Goal: Information Seeking & Learning: Learn about a topic

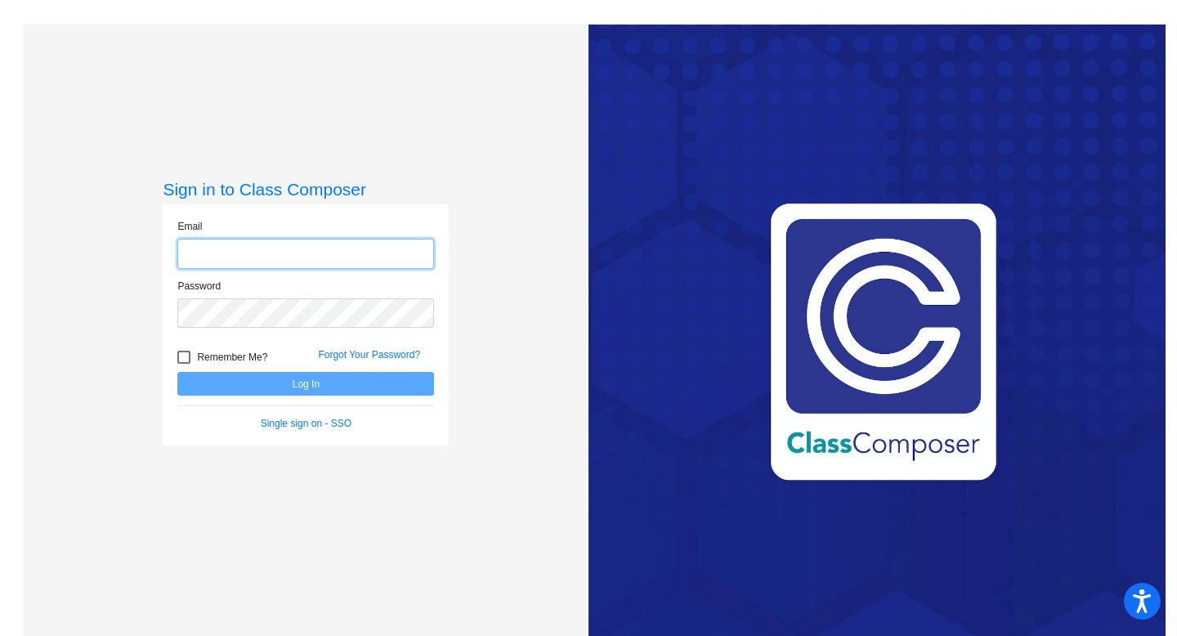
type input "[EMAIL_ADDRESS][DOMAIN_NAME]"
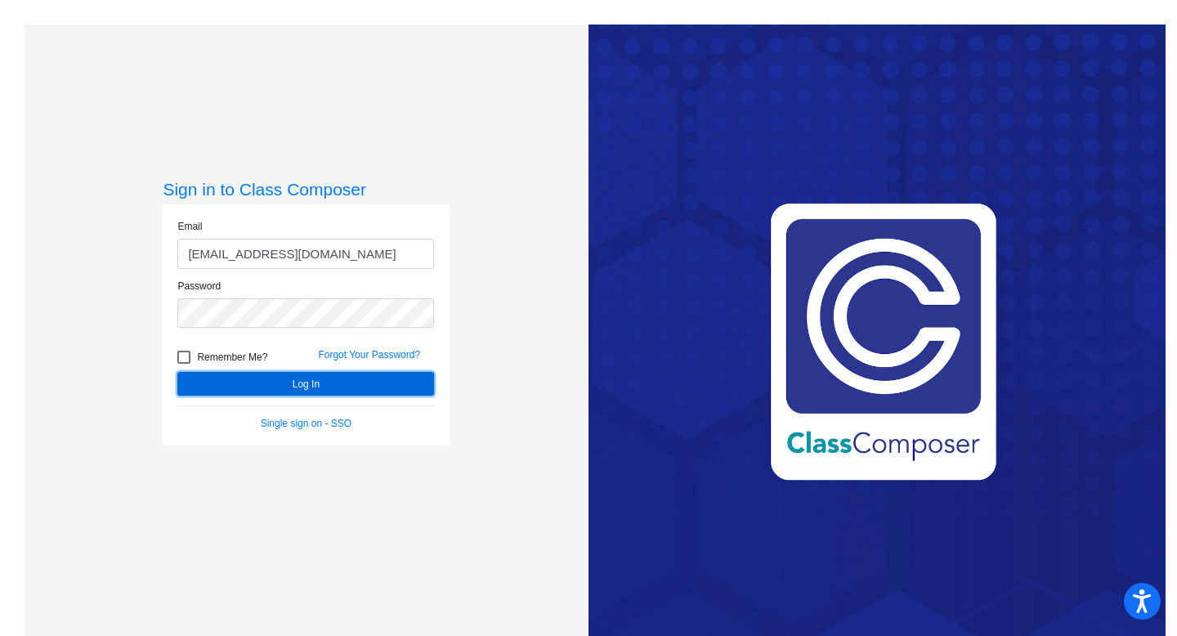
click at [255, 382] on button "Log In" at bounding box center [305, 384] width 257 height 24
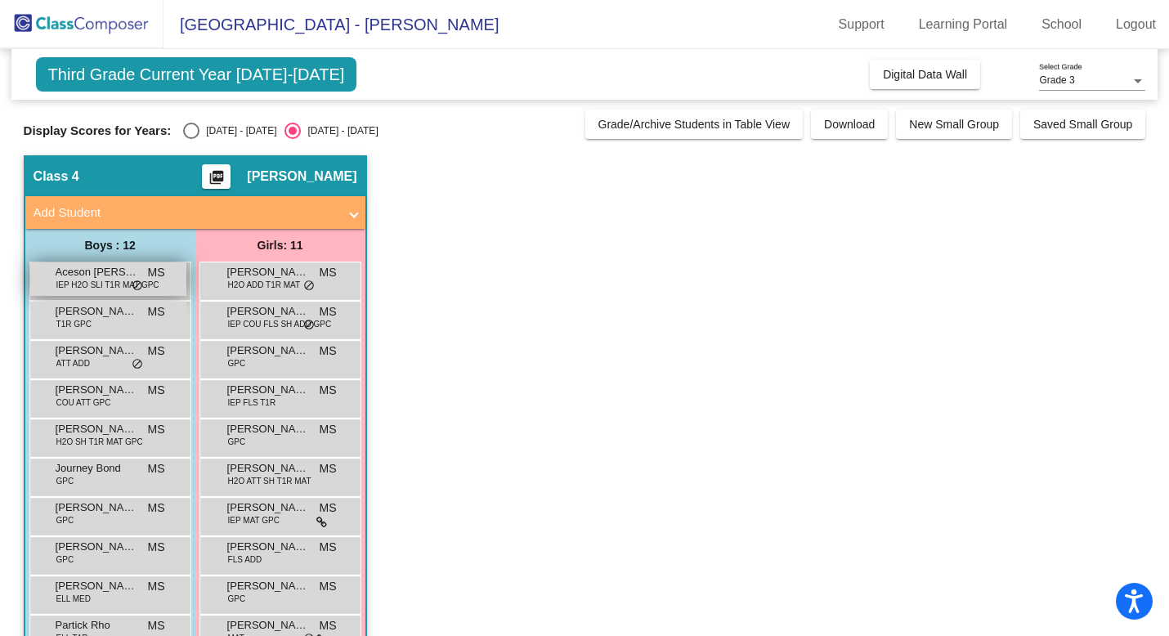
click at [87, 269] on span "Aceson [PERSON_NAME]" at bounding box center [97, 272] width 82 height 16
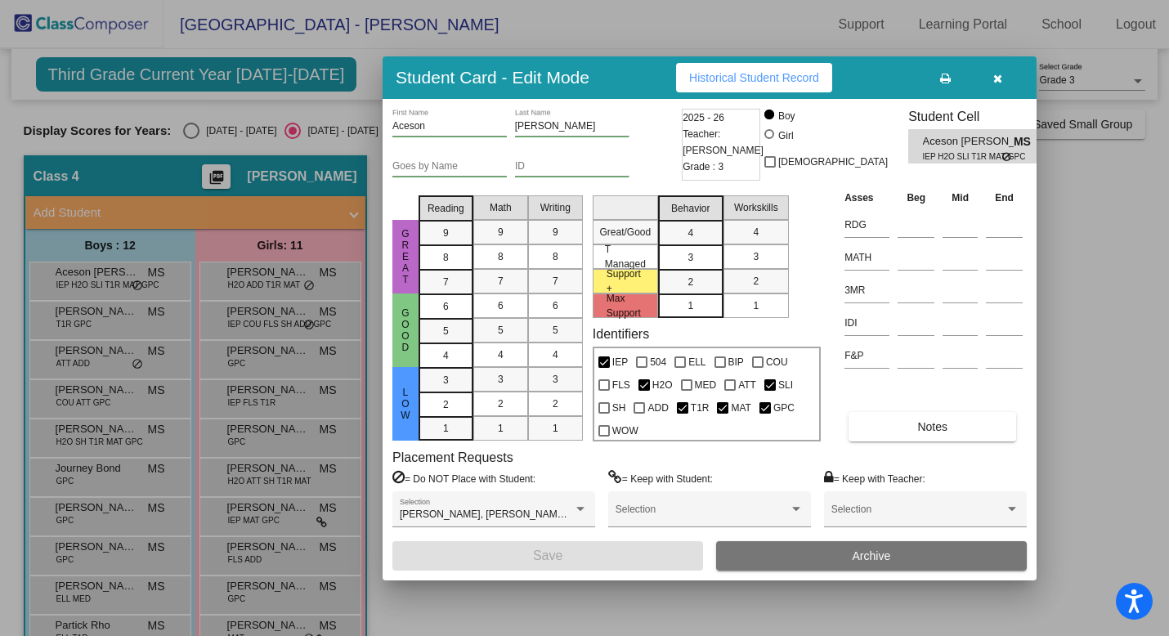
click at [994, 81] on icon "button" at bounding box center [997, 78] width 9 height 11
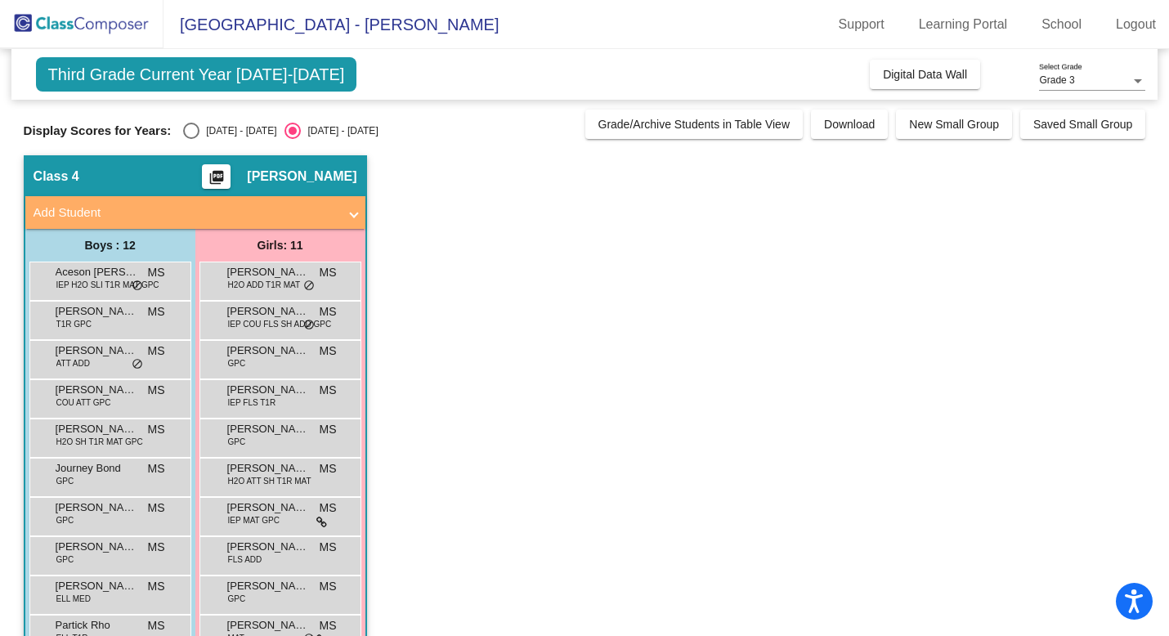
click at [199, 132] on div "[DATE] - [DATE]" at bounding box center [237, 130] width 77 height 15
click at [191, 139] on input "[DATE] - [DATE]" at bounding box center [190, 139] width 1 height 1
radio input "true"
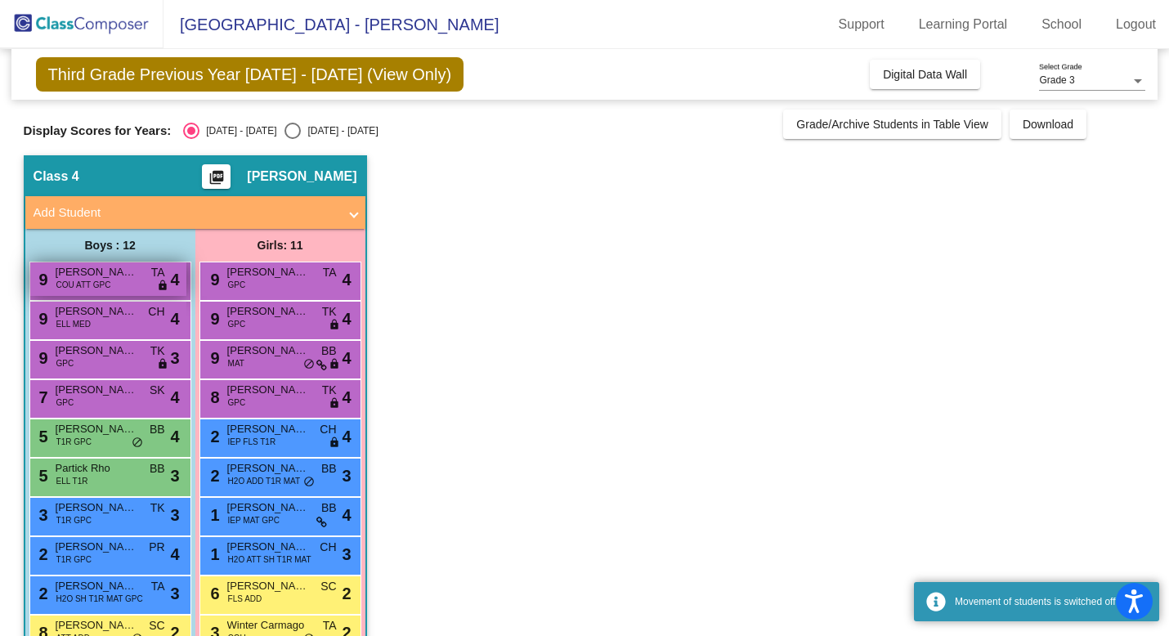
click at [110, 273] on span "[PERSON_NAME]" at bounding box center [97, 272] width 82 height 16
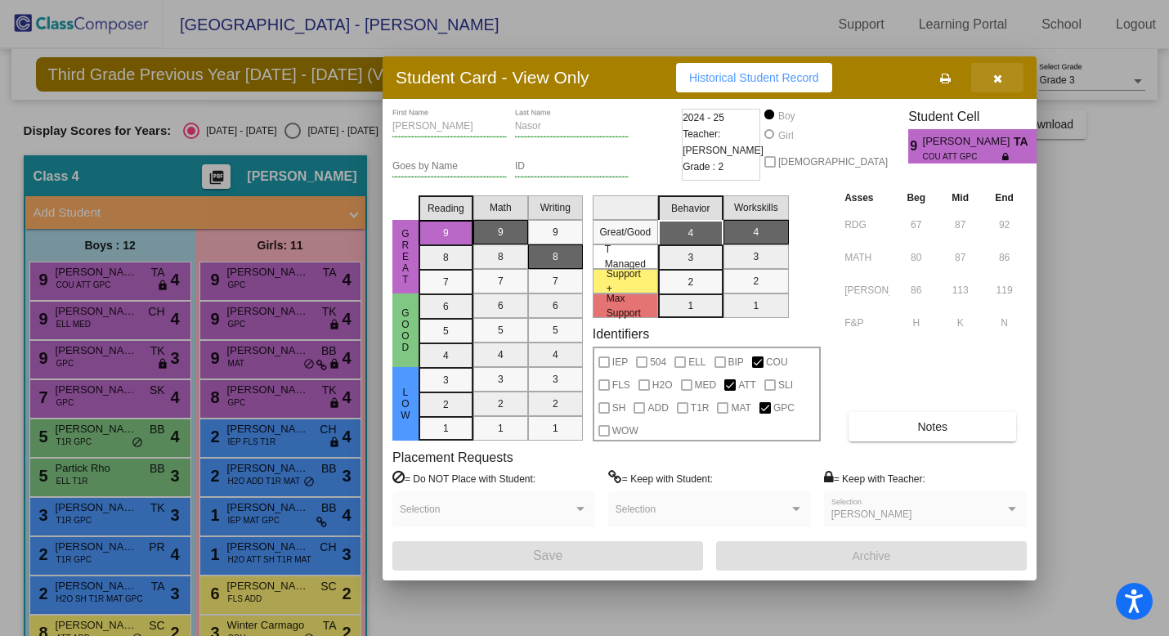
click at [993, 73] on icon "button" at bounding box center [997, 78] width 9 height 11
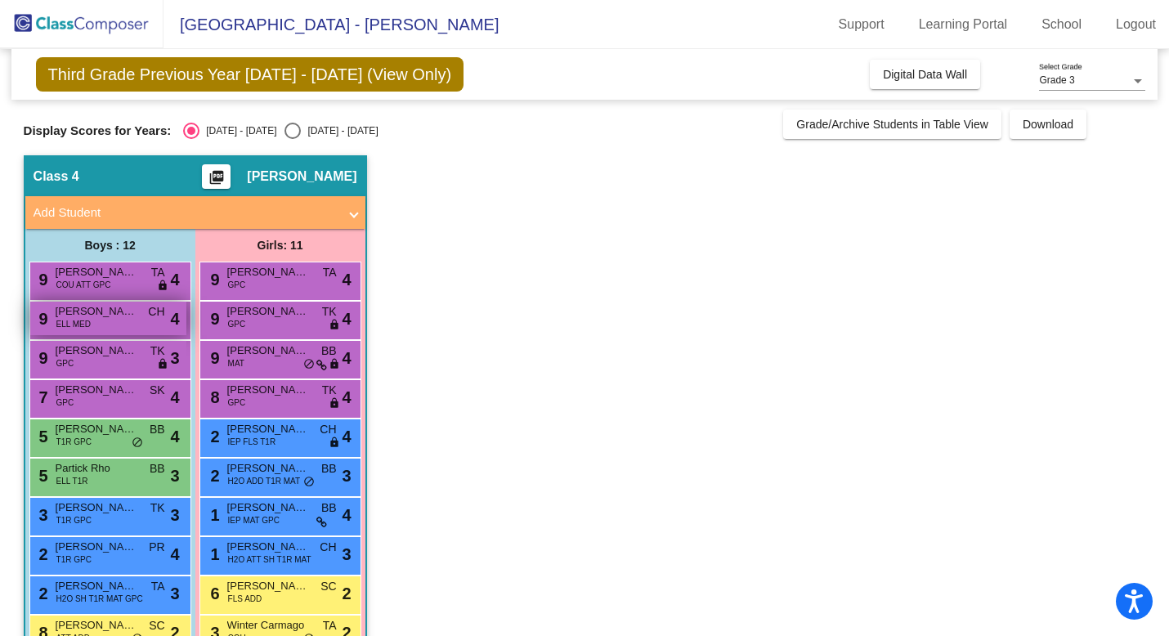
click at [72, 318] on span "ELL MED" at bounding box center [73, 324] width 34 height 12
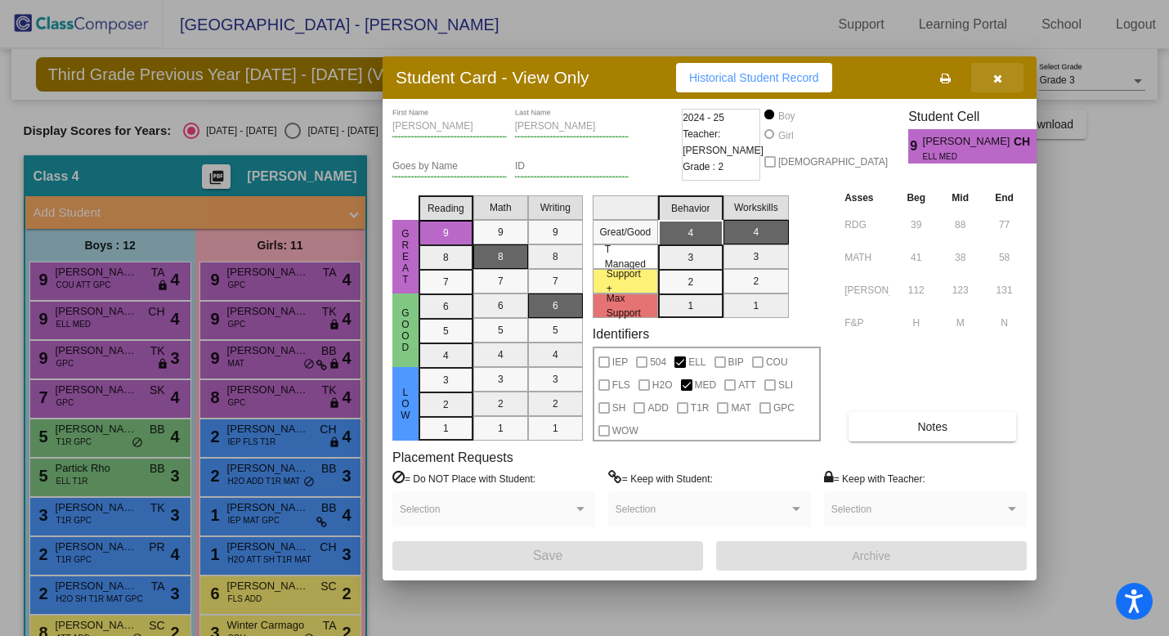
click at [1002, 80] on button "button" at bounding box center [997, 77] width 52 height 29
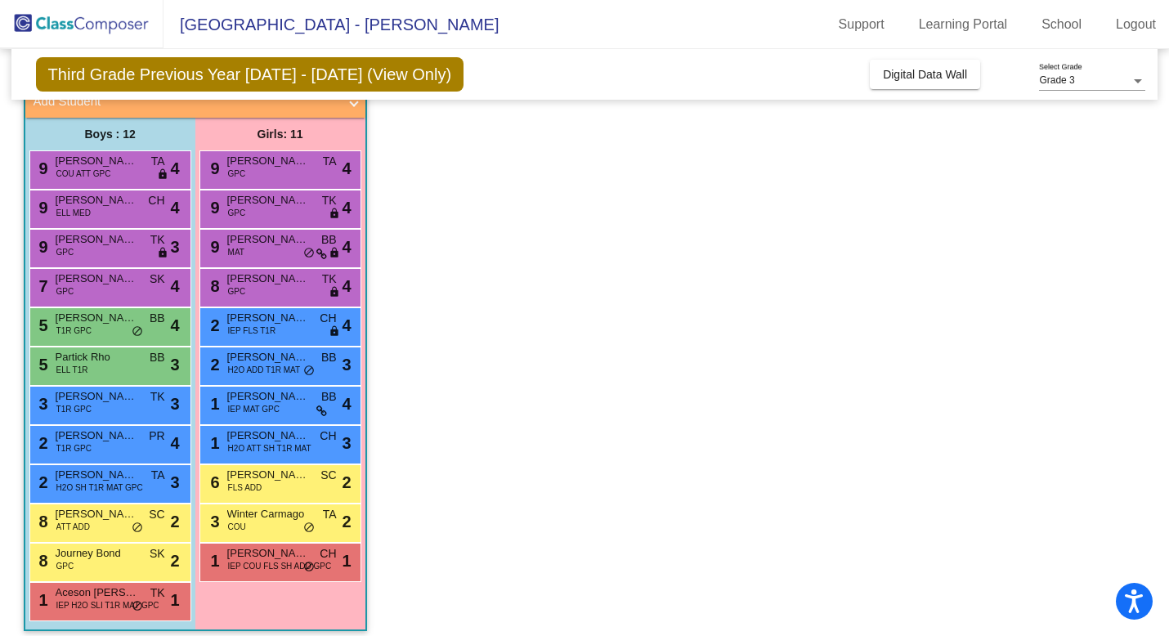
scroll to position [107, 0]
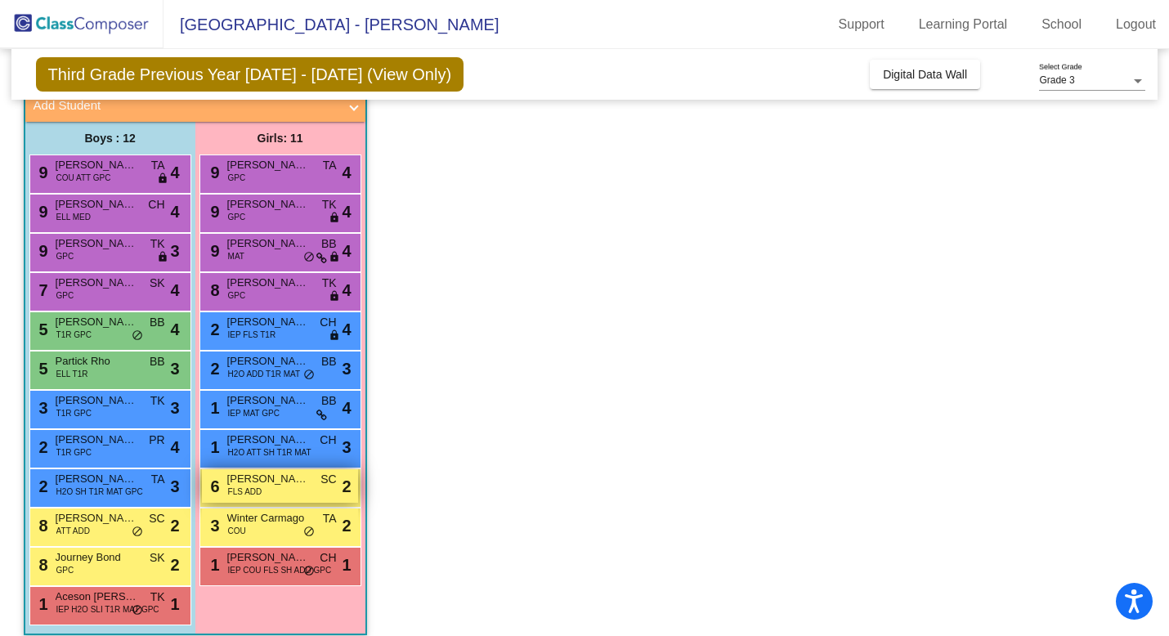
click at [250, 479] on span "[PERSON_NAME]" at bounding box center [268, 479] width 82 height 16
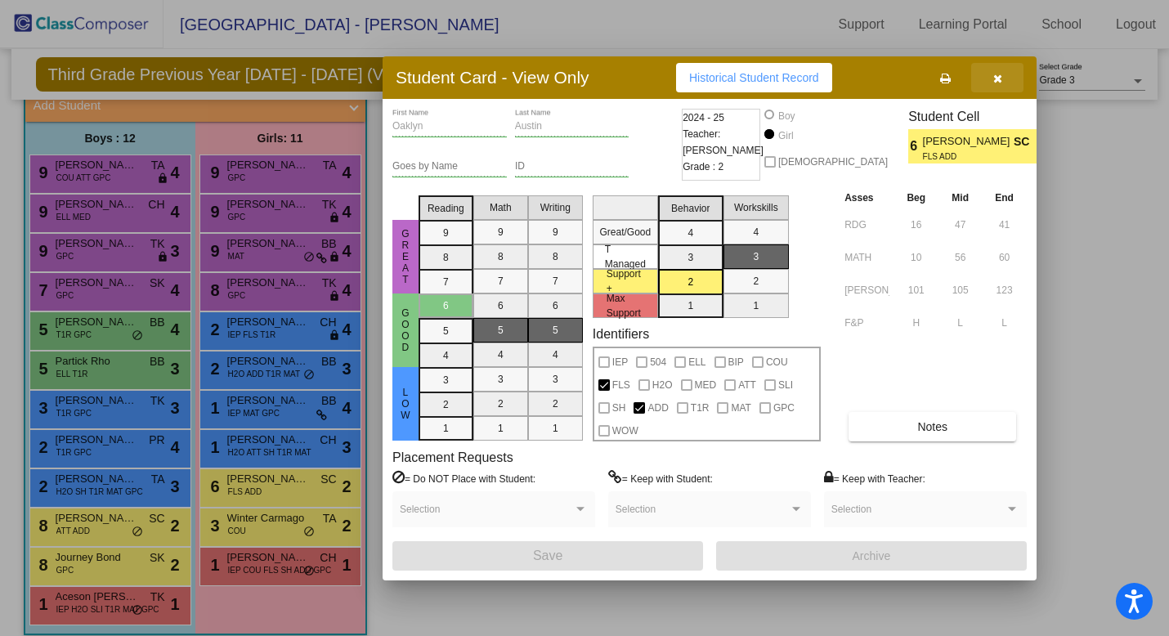
click at [996, 78] on icon "button" at bounding box center [997, 78] width 9 height 11
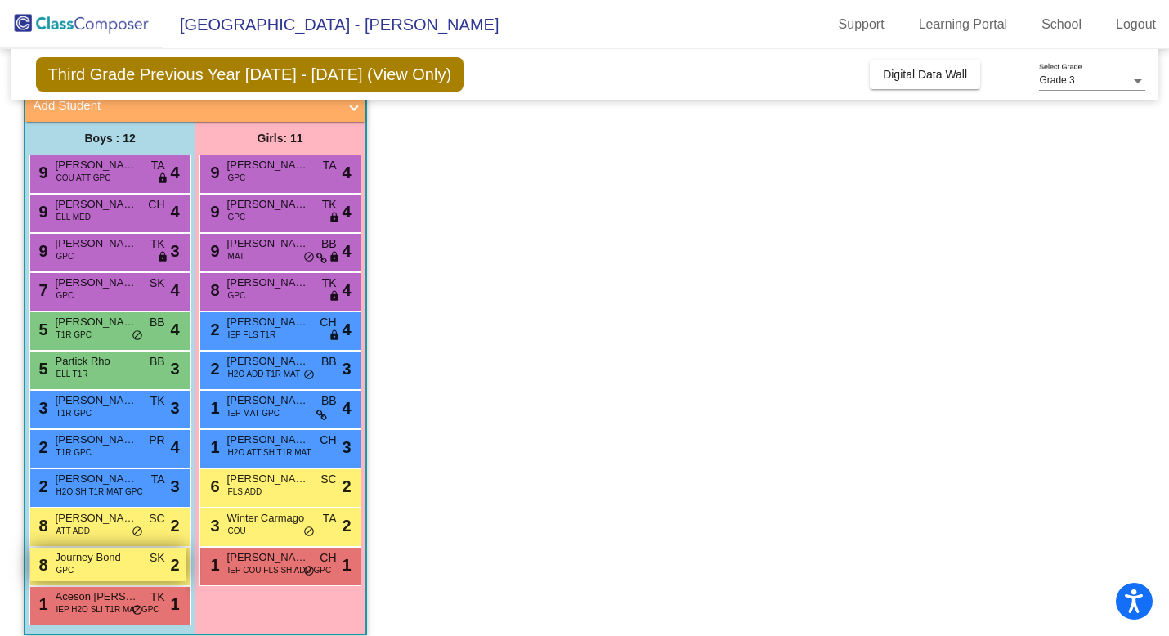
click at [65, 565] on span "GPC" at bounding box center [65, 570] width 18 height 12
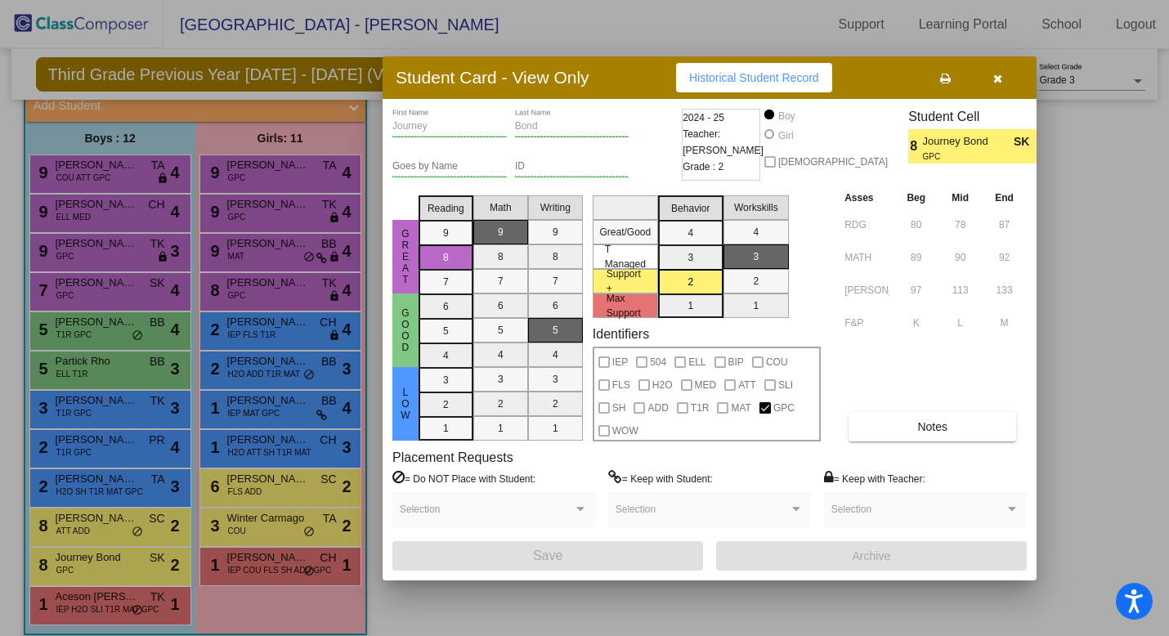
click at [996, 78] on icon "button" at bounding box center [997, 78] width 9 height 11
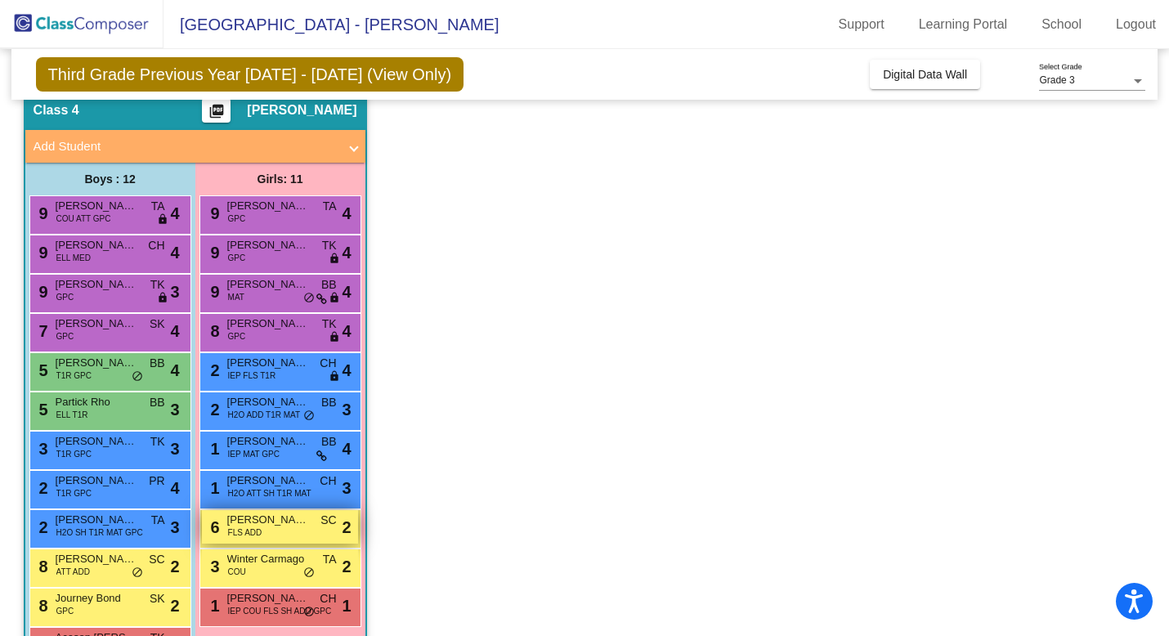
scroll to position [63, 0]
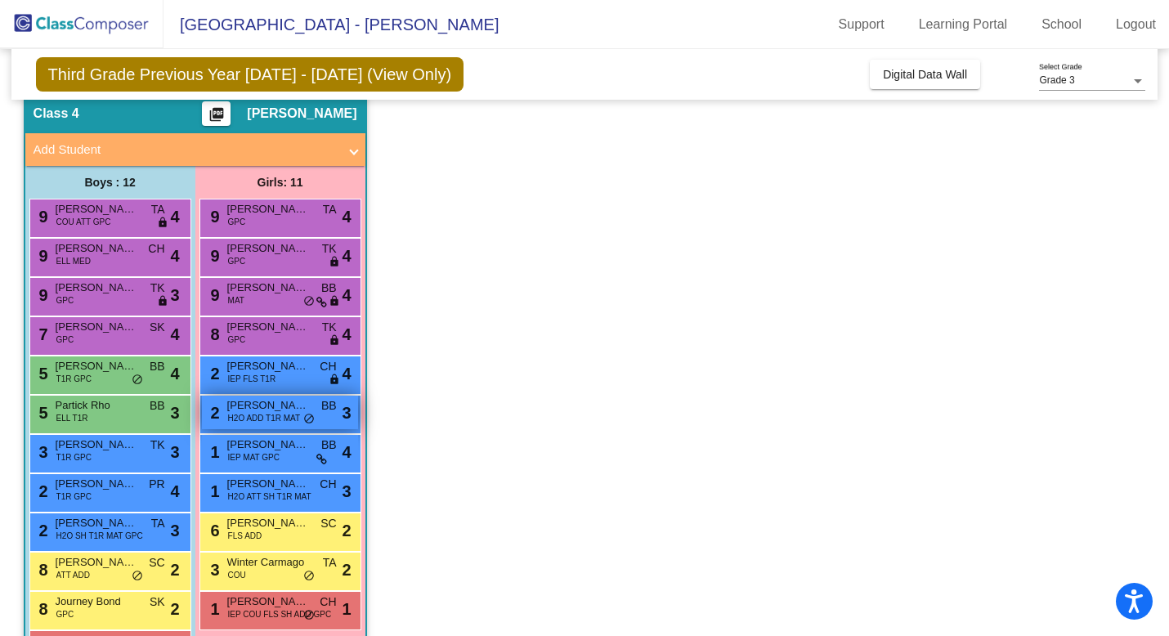
click at [268, 422] on span "H2O ADD T1R MAT" at bounding box center [264, 418] width 73 height 12
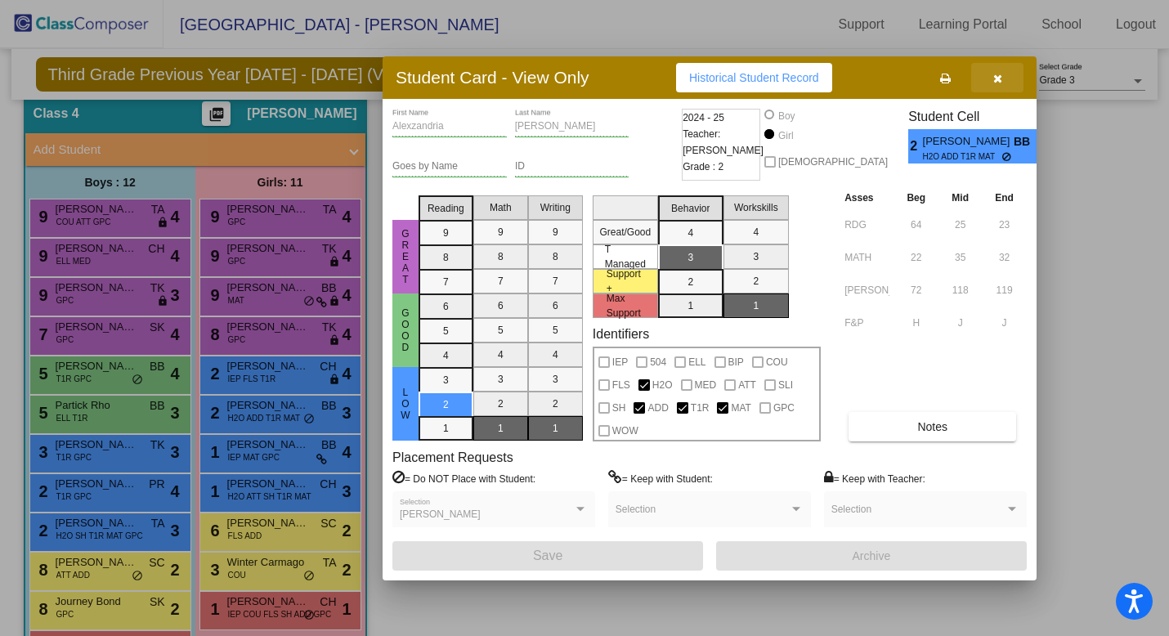
click at [1004, 79] on button "button" at bounding box center [997, 77] width 52 height 29
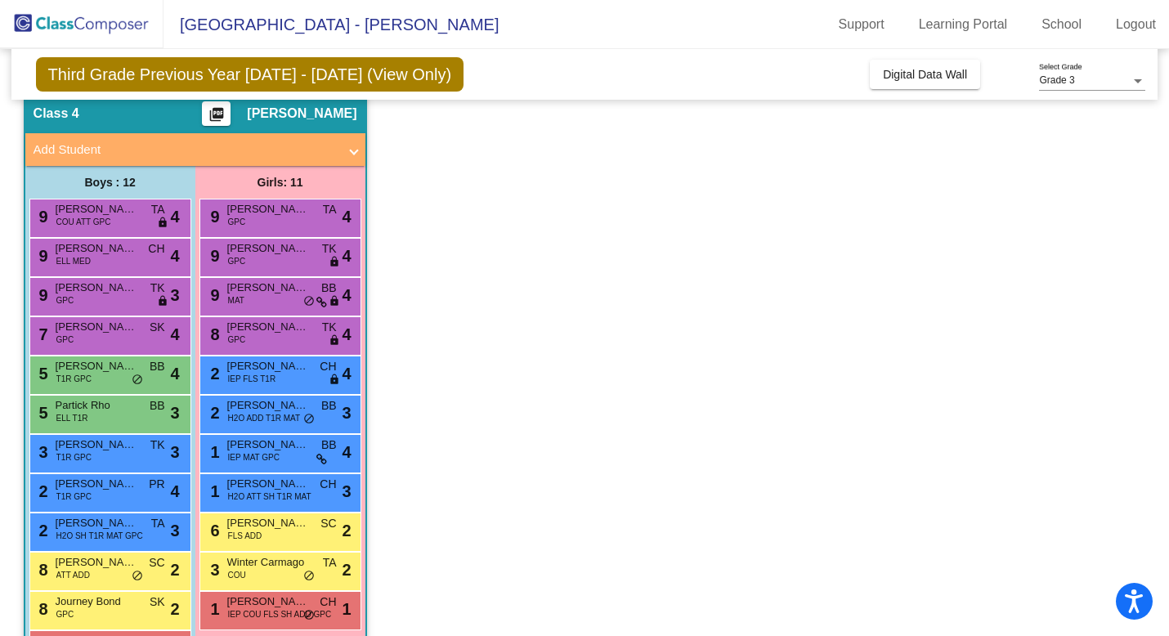
scroll to position [123, 0]
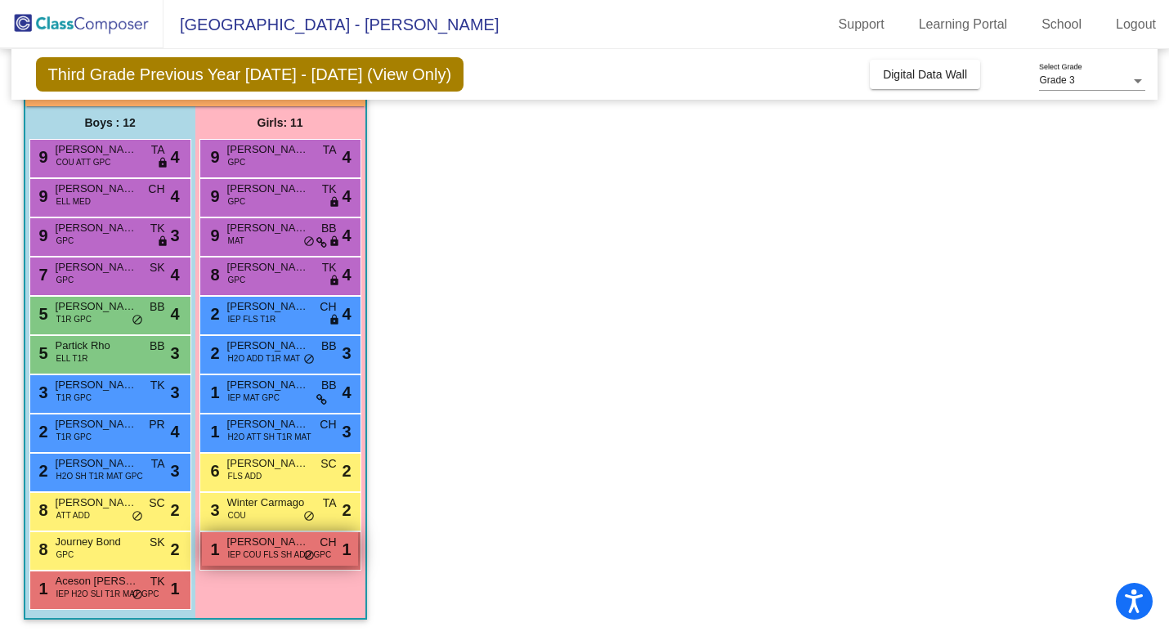
click at [241, 549] on span "IEP COU FLS SH ADD GPC" at bounding box center [280, 555] width 104 height 12
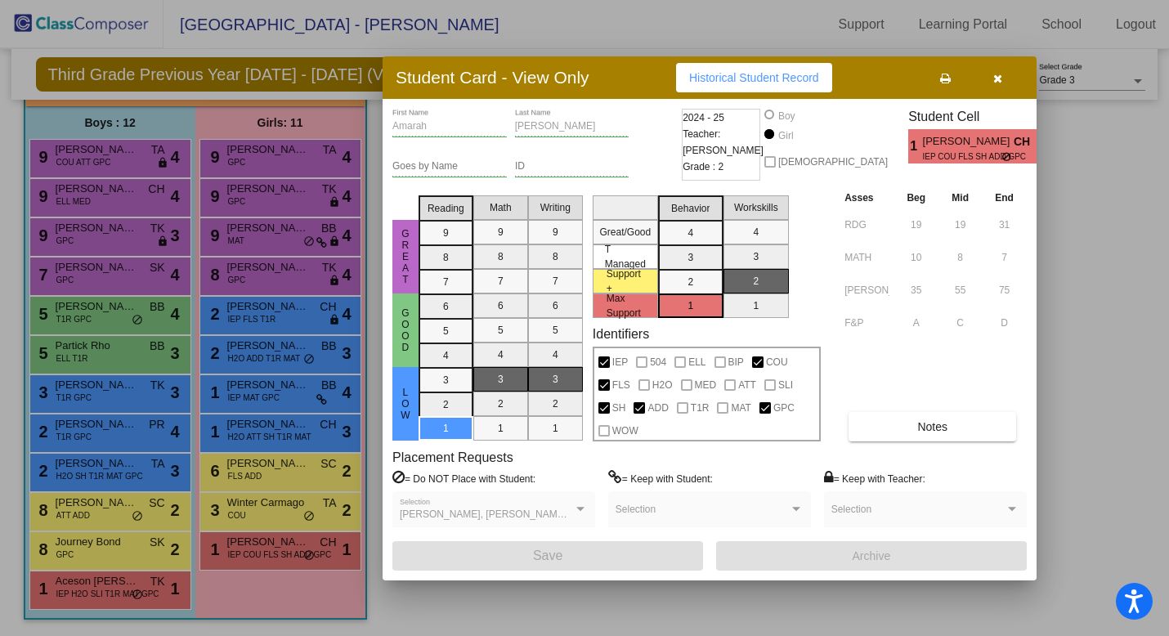
click at [994, 82] on icon "button" at bounding box center [997, 78] width 9 height 11
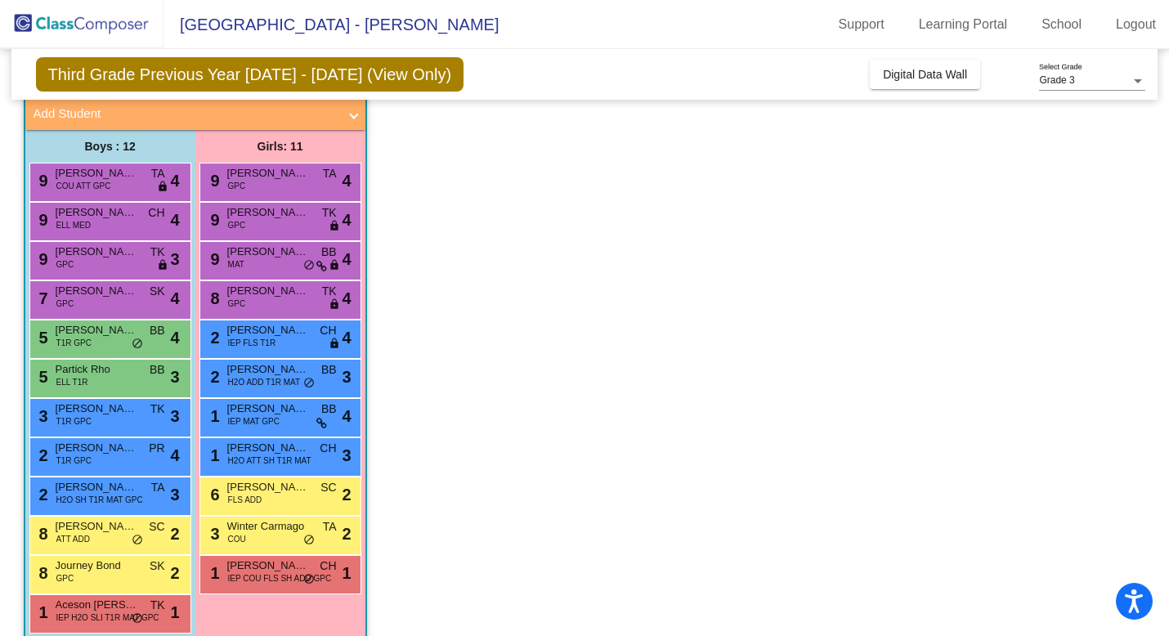
scroll to position [101, 0]
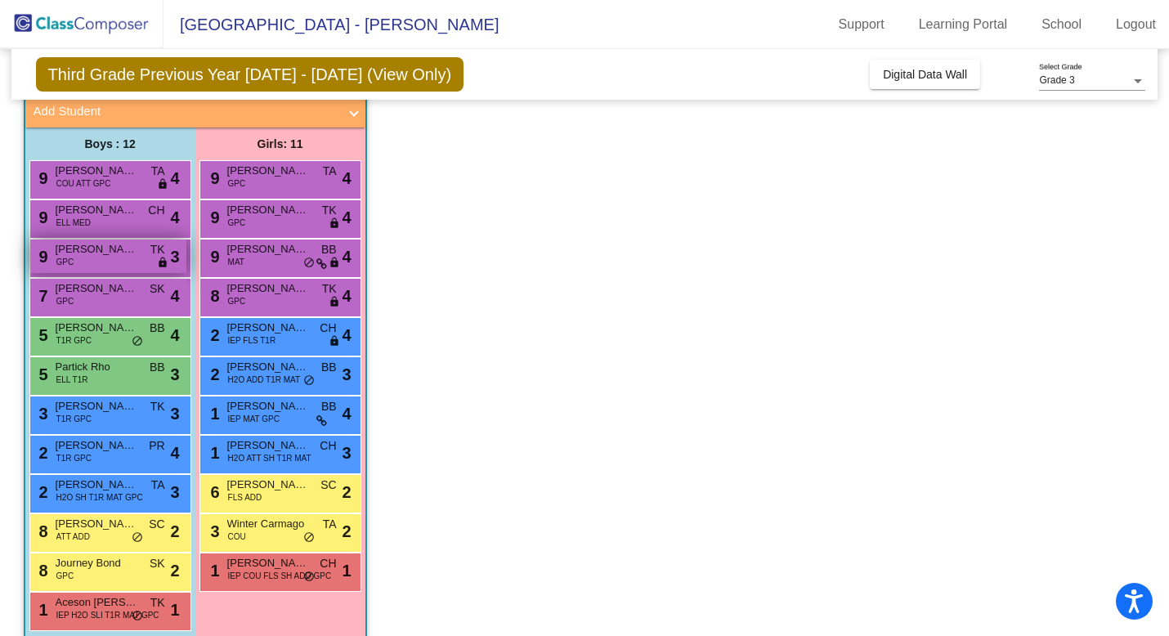
click at [58, 254] on span "[PERSON_NAME]" at bounding box center [97, 249] width 82 height 16
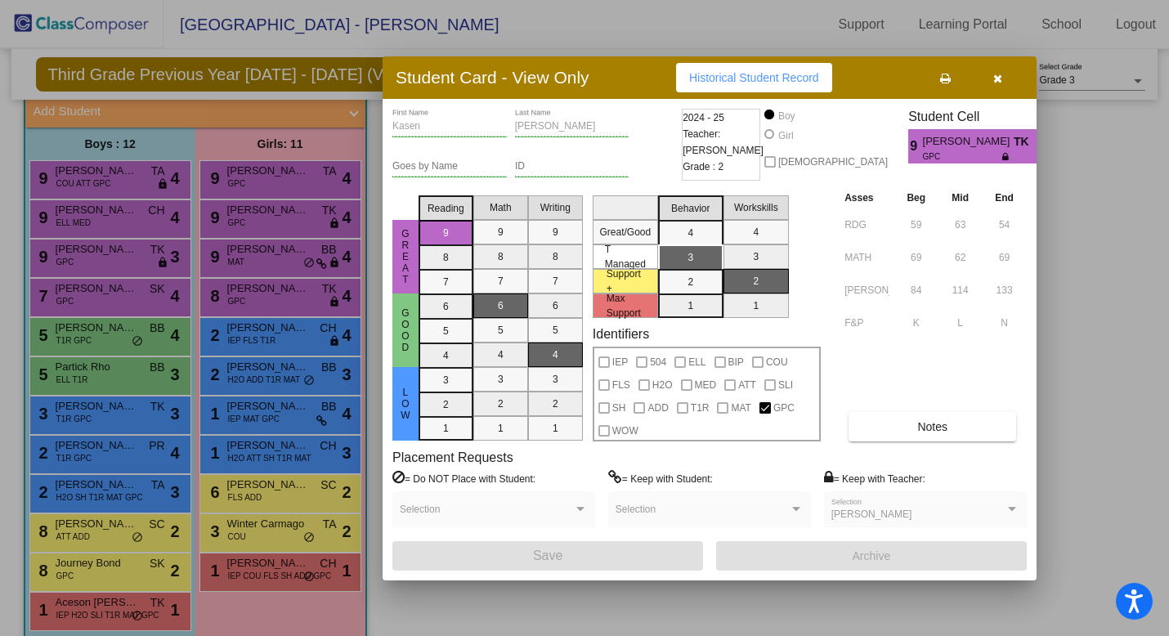
click at [80, 144] on div at bounding box center [584, 318] width 1169 height 636
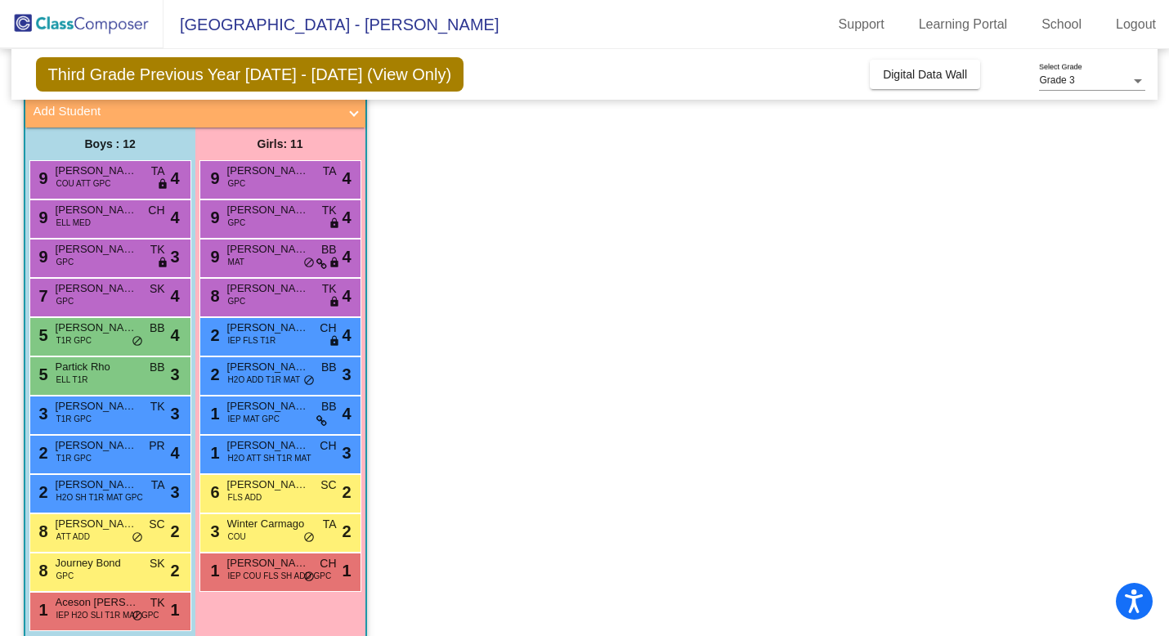
scroll to position [123, 0]
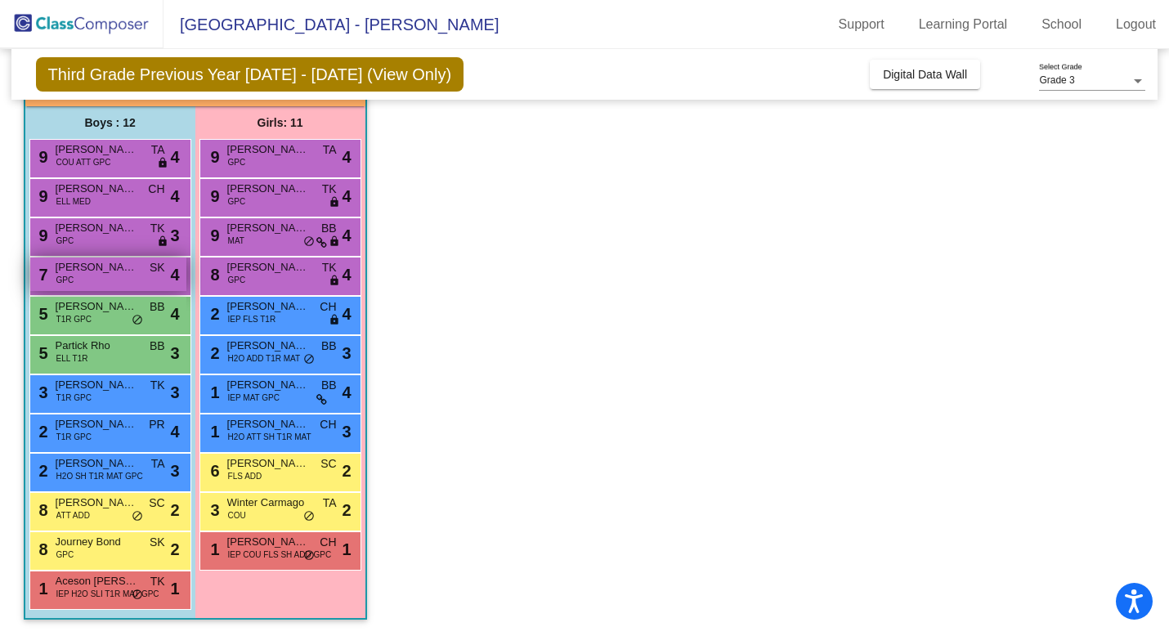
click at [124, 277] on div "7 [PERSON_NAME] GPC SK lock do_not_disturb_alt 4" at bounding box center [108, 275] width 156 height 34
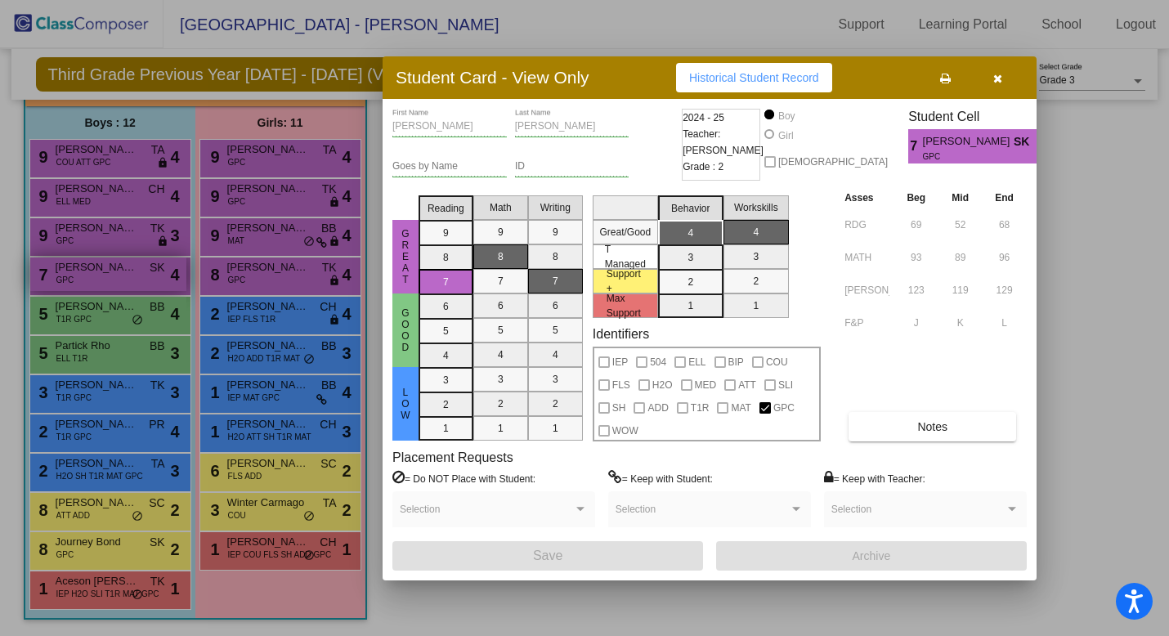
click at [124, 277] on div at bounding box center [584, 318] width 1169 height 636
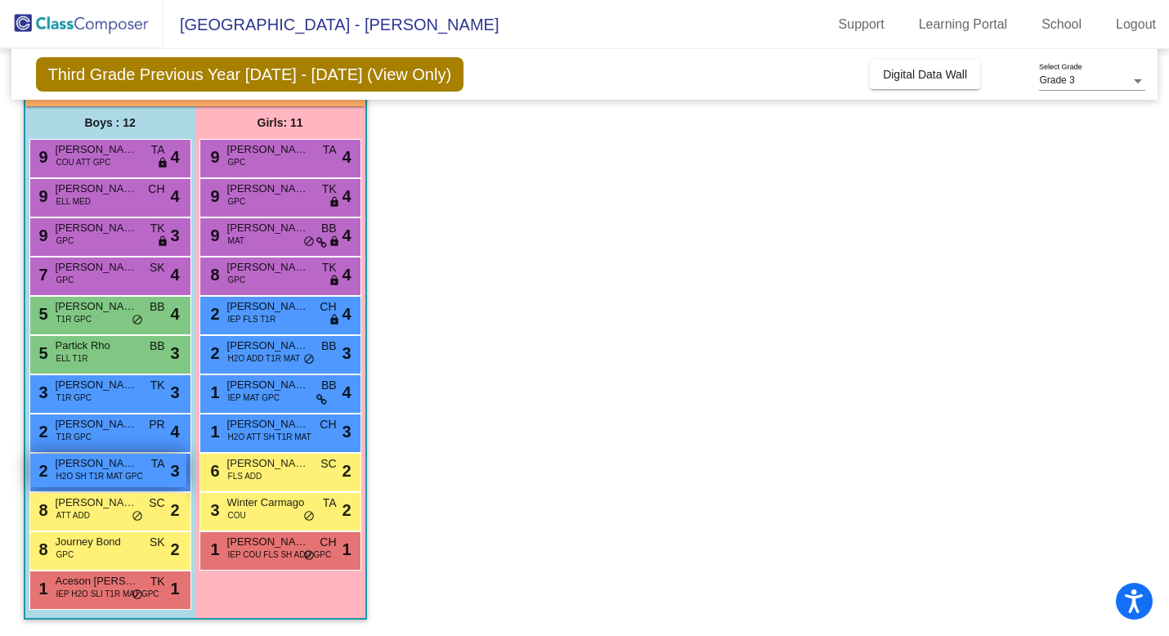
click at [79, 474] on span "H2O SH T1R MAT GPC" at bounding box center [99, 476] width 87 height 12
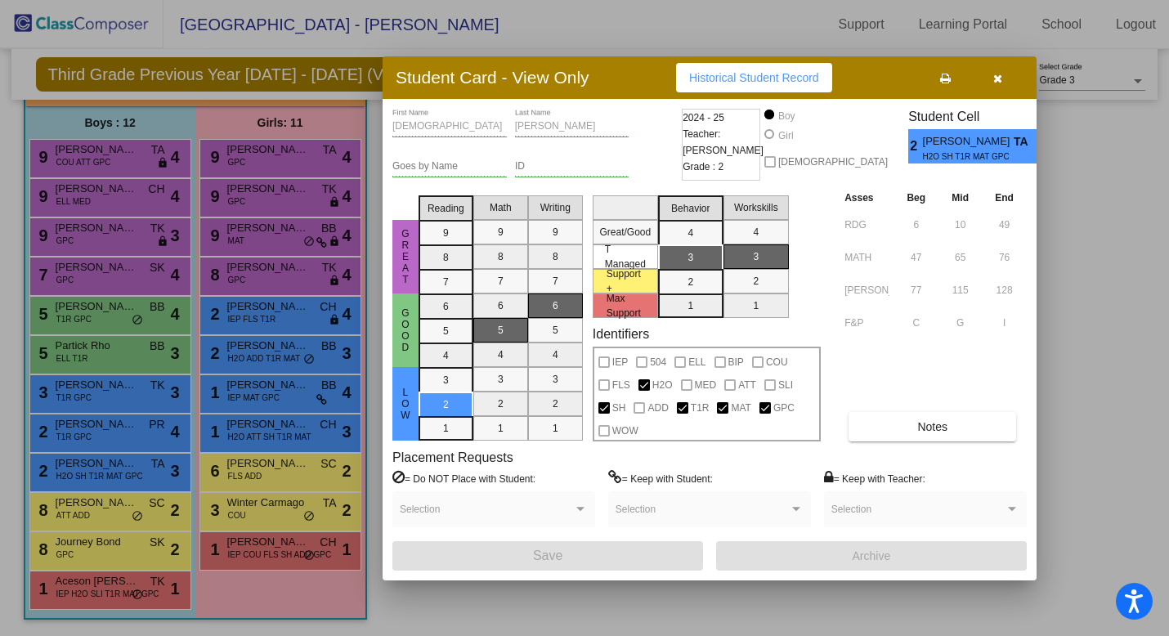
click at [80, 464] on div at bounding box center [584, 318] width 1169 height 636
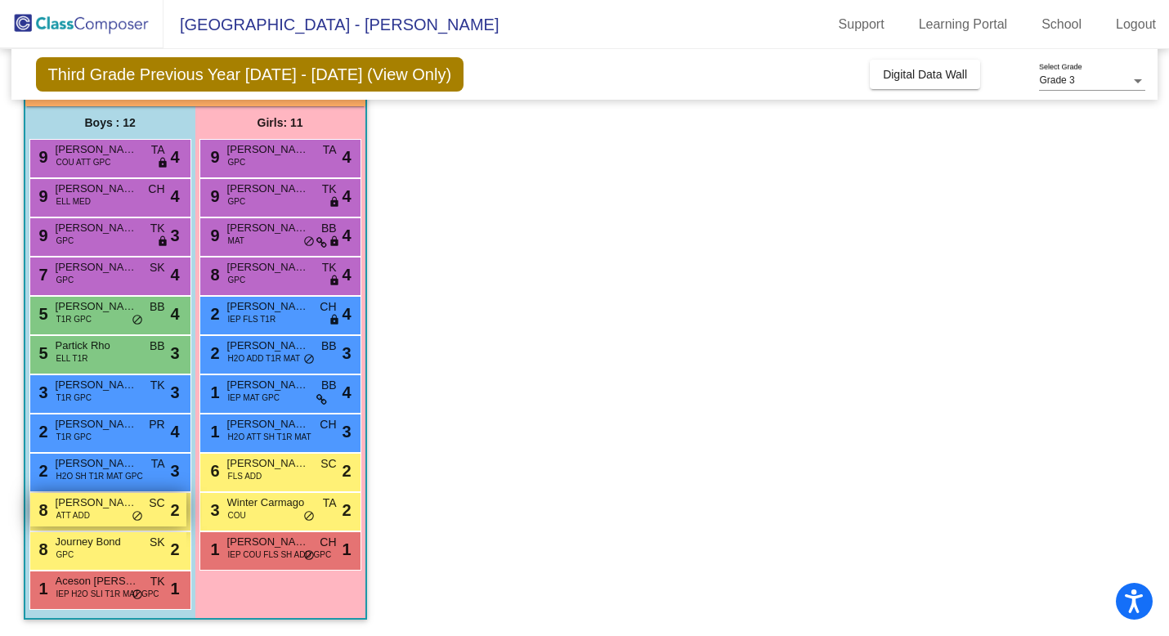
click at [104, 505] on span "[PERSON_NAME]" at bounding box center [97, 503] width 82 height 16
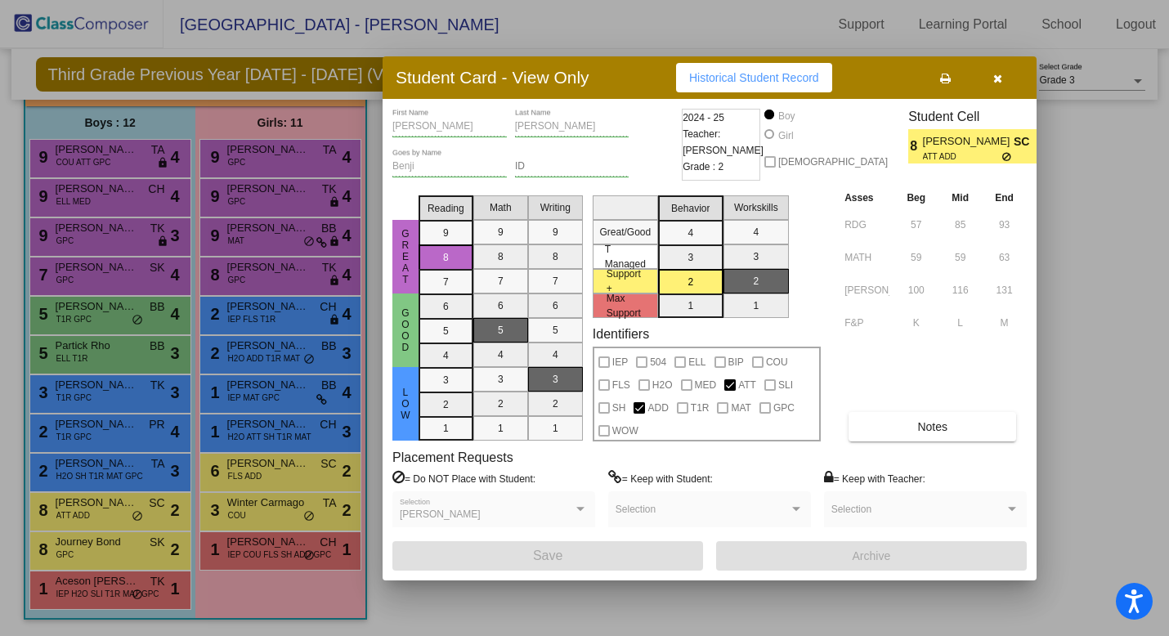
click at [94, 504] on div at bounding box center [584, 318] width 1169 height 636
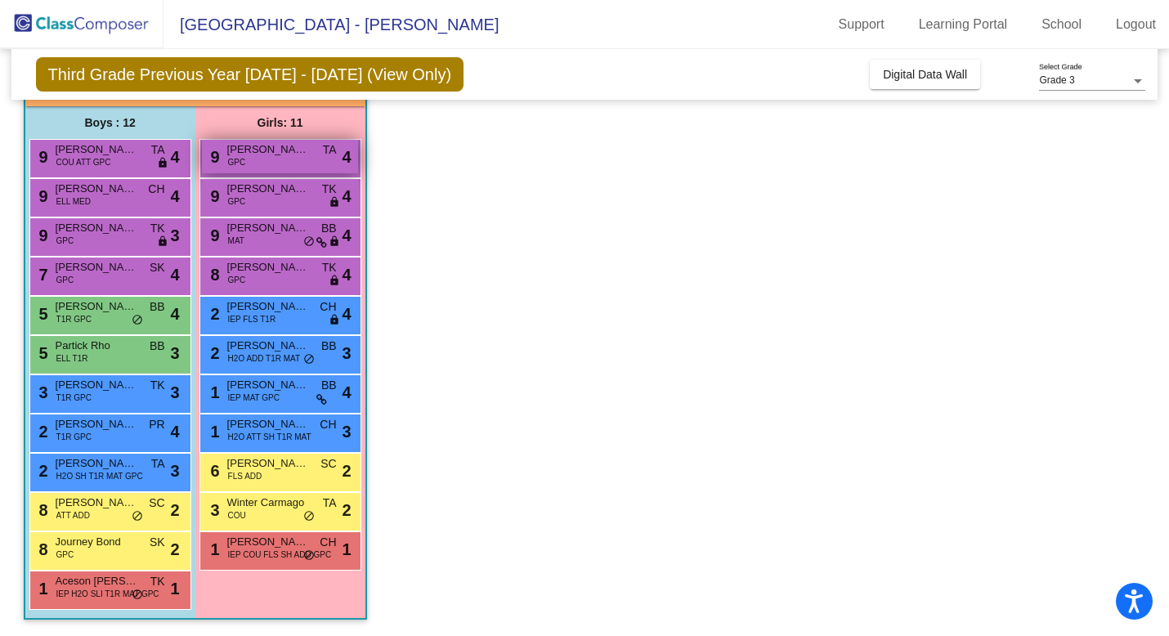
click at [260, 163] on div "9 [PERSON_NAME] GPC TA lock do_not_disturb_alt 4" at bounding box center [280, 157] width 156 height 34
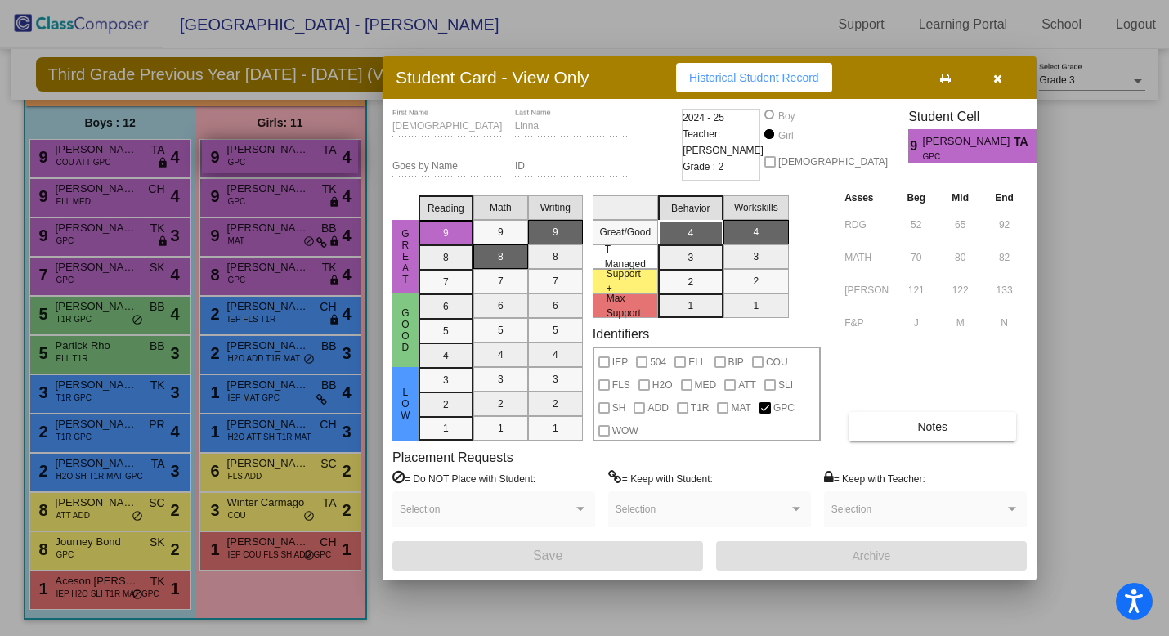
click at [260, 164] on div at bounding box center [584, 318] width 1169 height 636
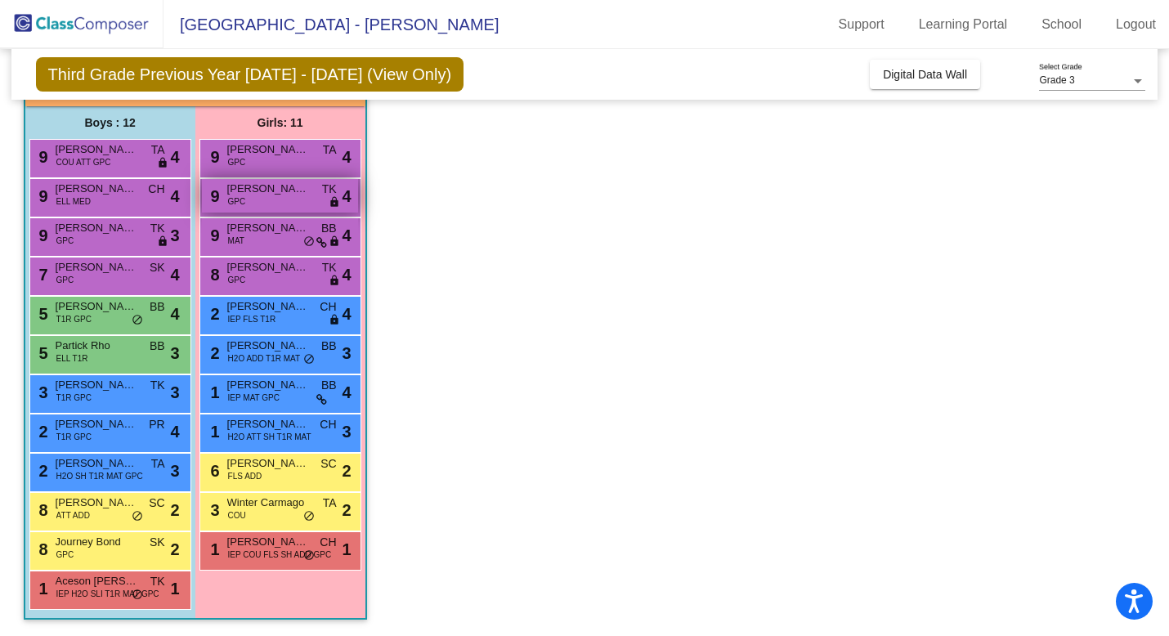
click at [264, 190] on span "[PERSON_NAME]" at bounding box center [268, 189] width 82 height 16
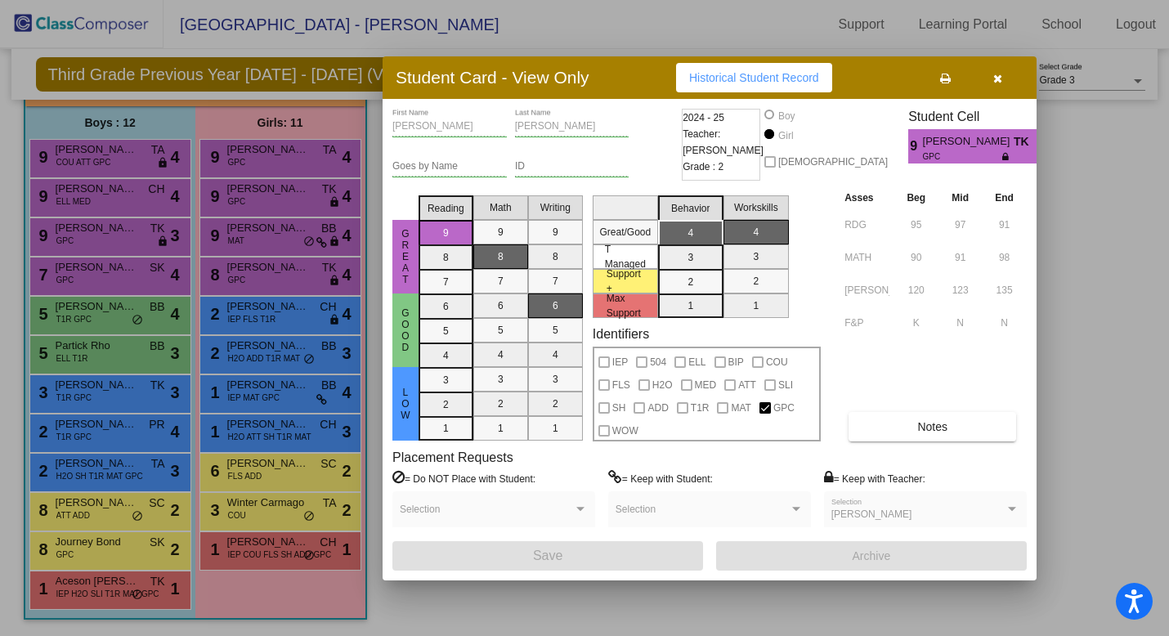
click at [88, 204] on div at bounding box center [584, 318] width 1169 height 636
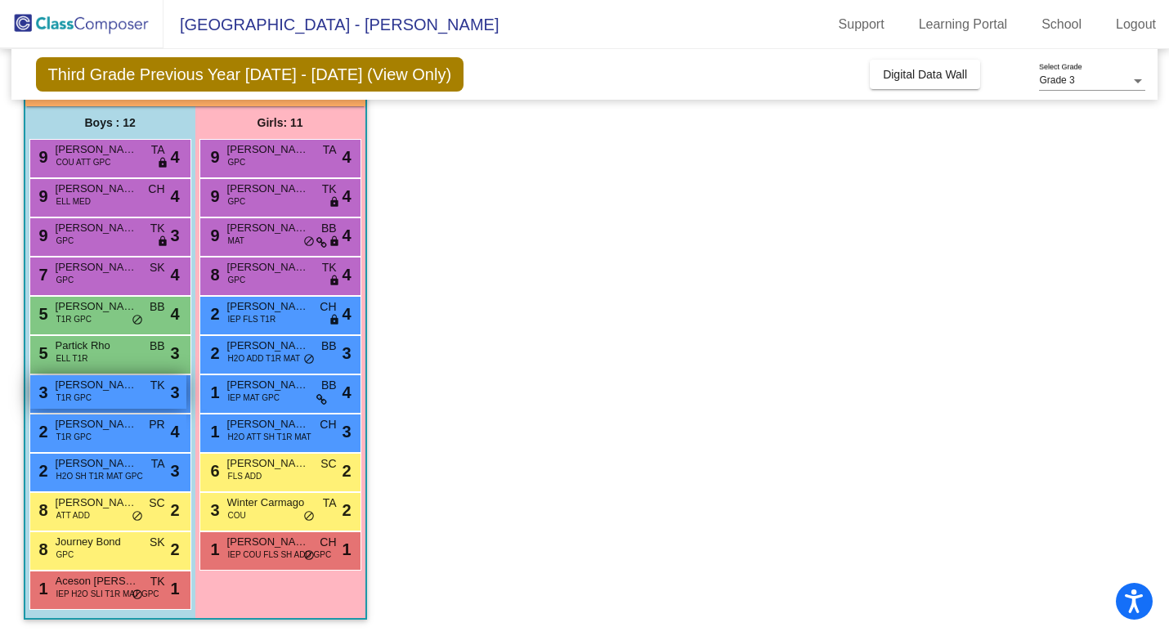
click at [106, 396] on div "3 [PERSON_NAME] T1R GPC TK lock do_not_disturb_alt 3" at bounding box center [108, 392] width 156 height 34
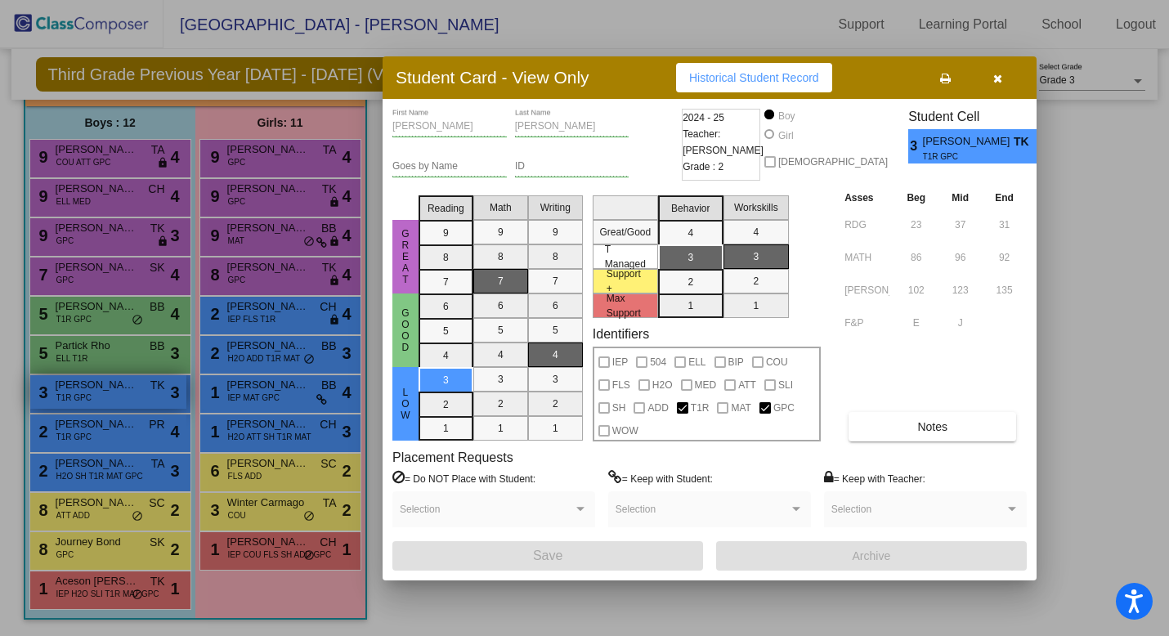
click at [106, 396] on div at bounding box center [584, 318] width 1169 height 636
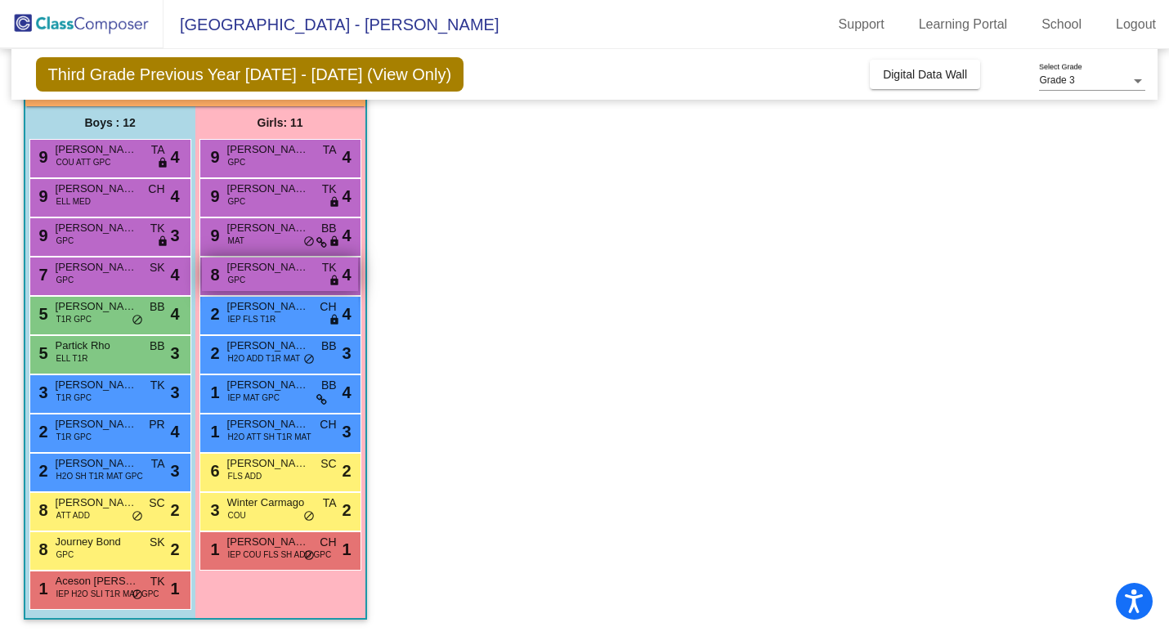
click at [238, 272] on span "[PERSON_NAME]" at bounding box center [268, 267] width 82 height 16
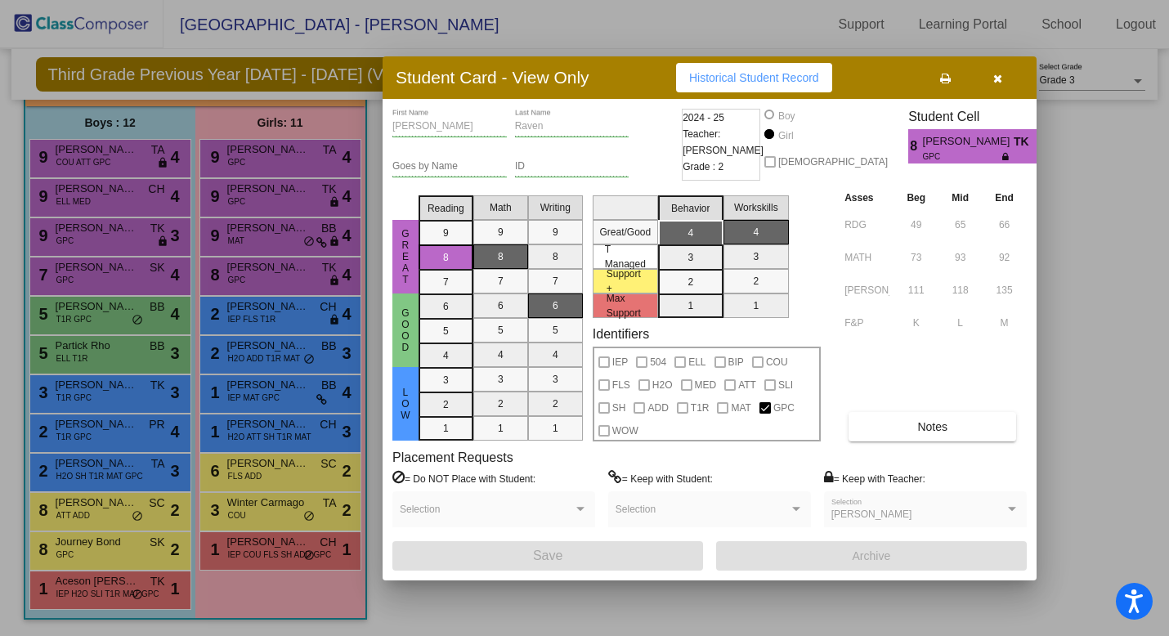
click at [43, 488] on div at bounding box center [584, 318] width 1169 height 636
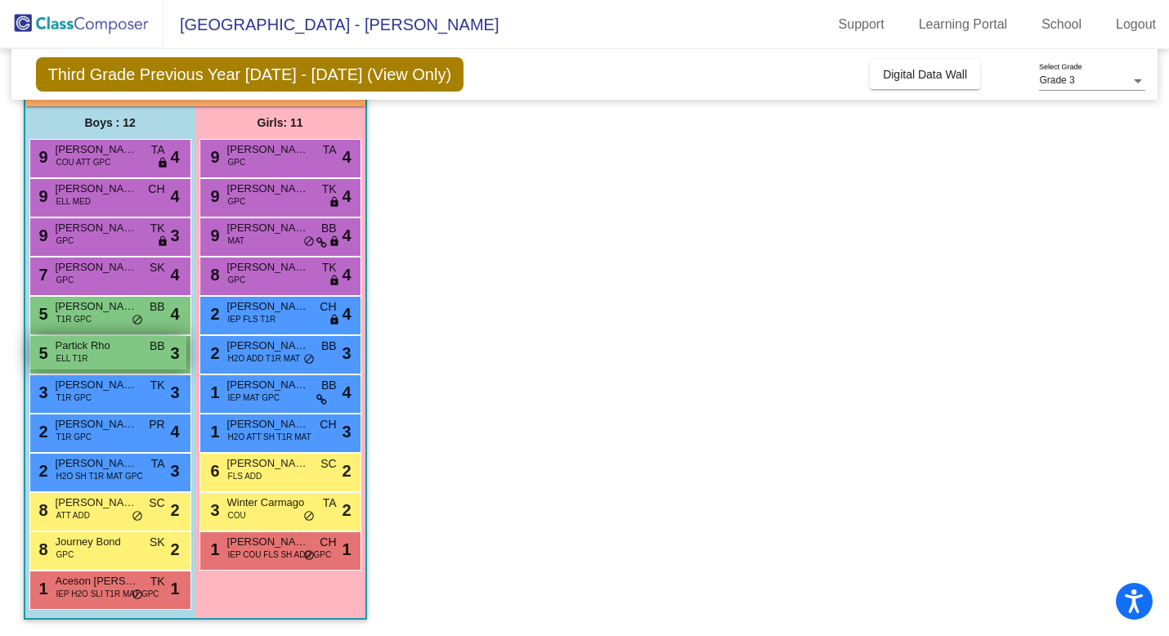
click at [101, 357] on div "5 Partick Rho ELL T1R BB lock do_not_disturb_alt 3" at bounding box center [108, 353] width 156 height 34
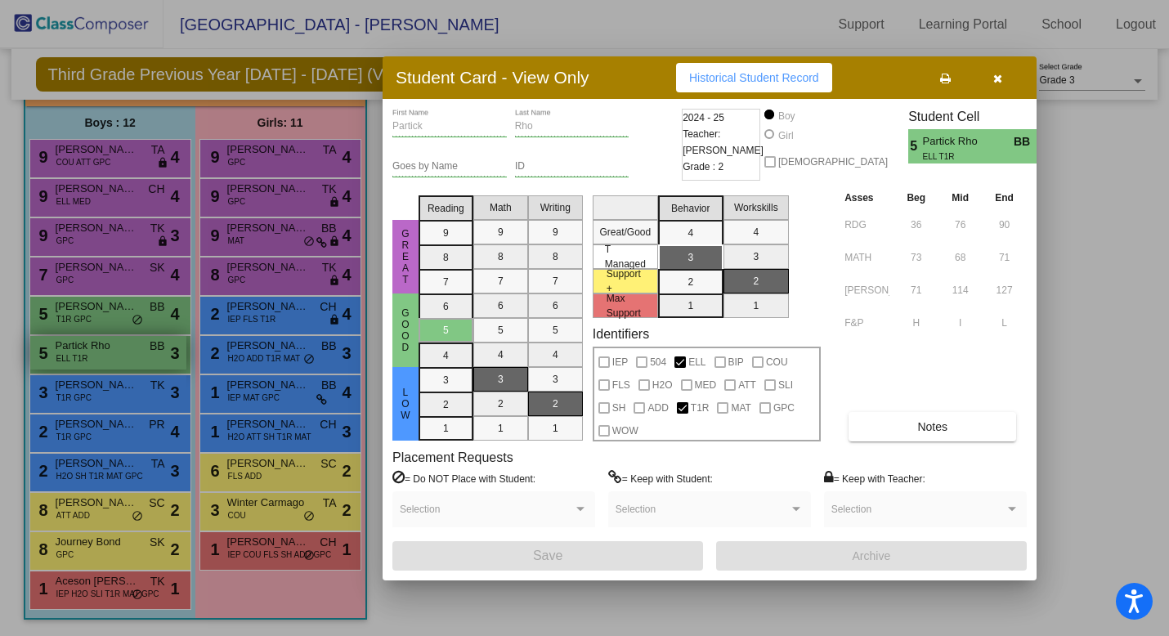
click at [101, 357] on div at bounding box center [584, 318] width 1169 height 636
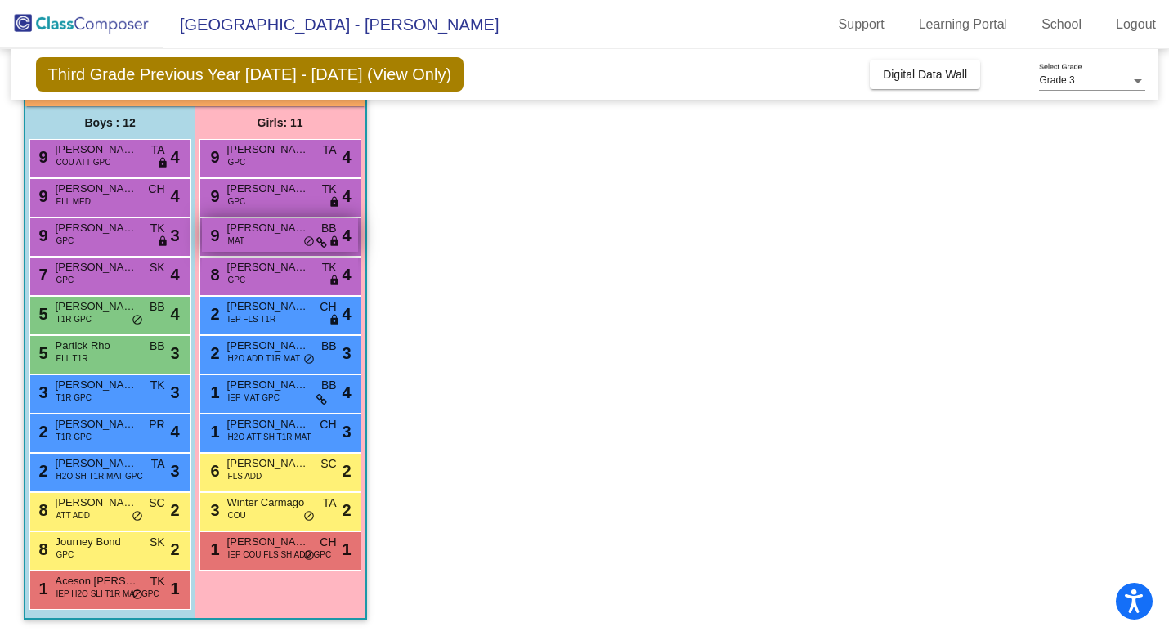
click at [259, 230] on span "[PERSON_NAME]" at bounding box center [268, 228] width 82 height 16
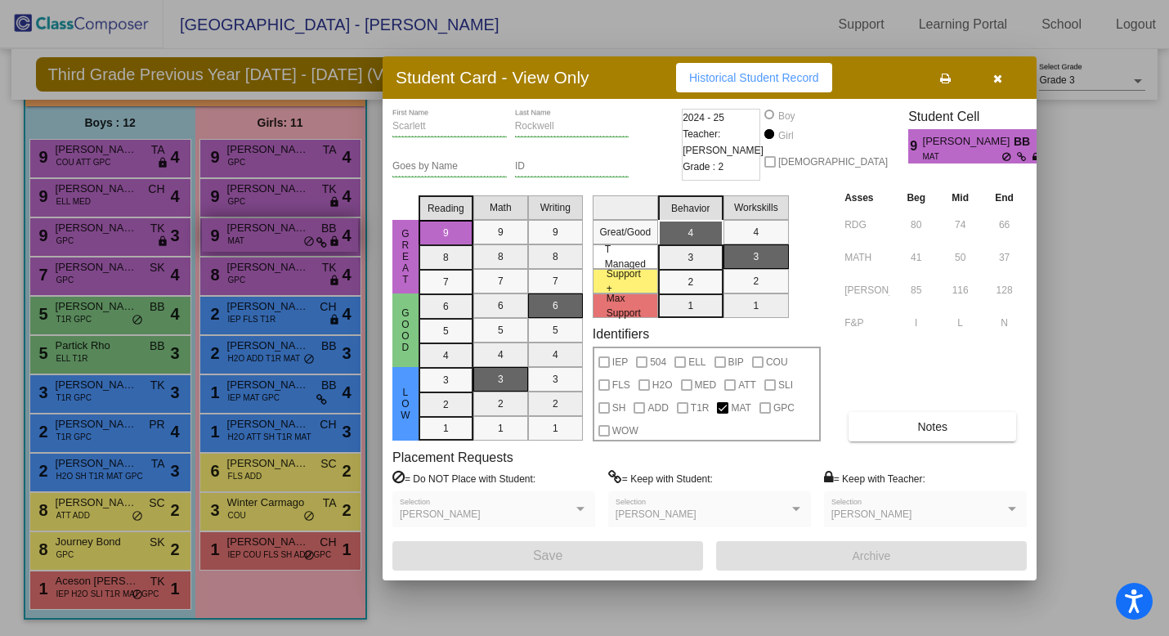
click at [259, 230] on div at bounding box center [584, 318] width 1169 height 636
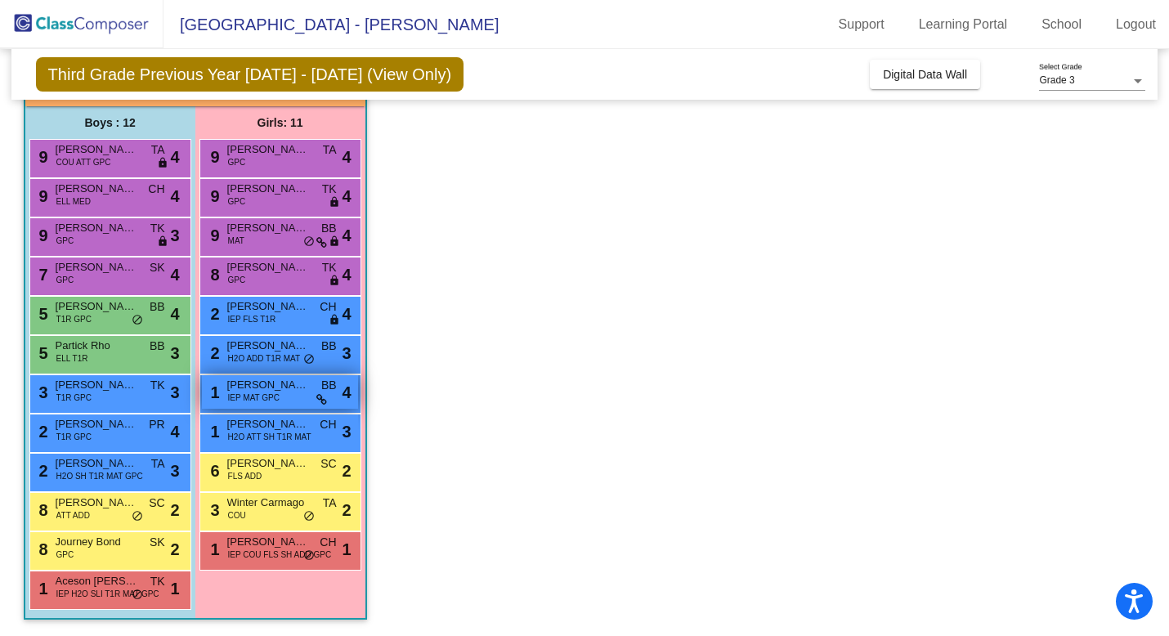
click at [267, 396] on span "IEP MAT GPC" at bounding box center [254, 398] width 52 height 12
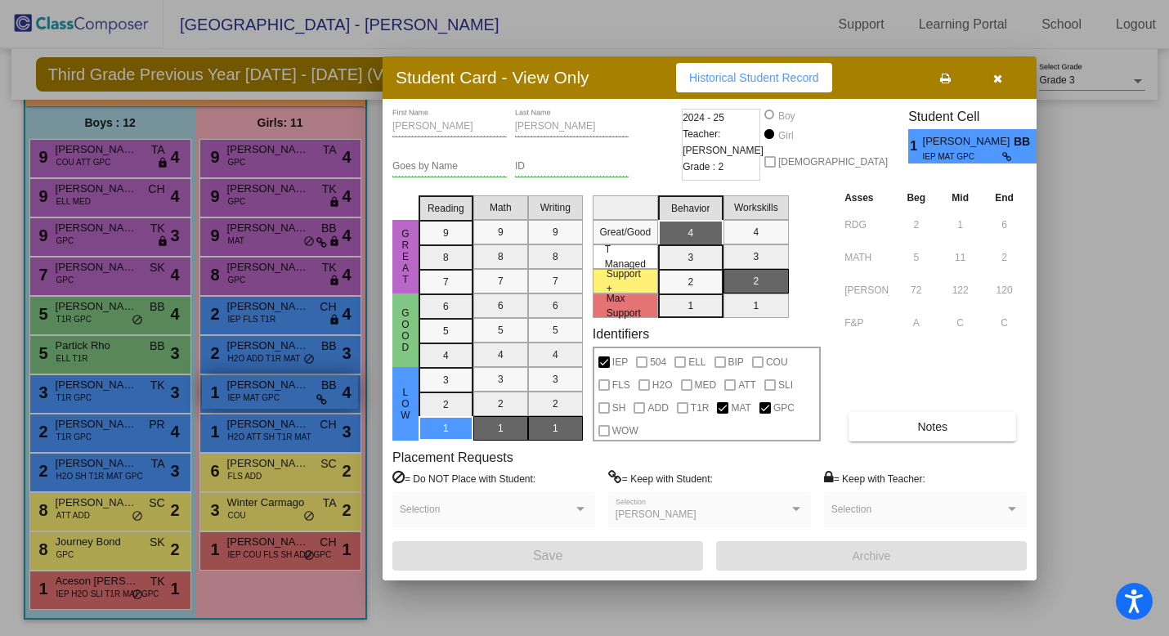
click at [267, 396] on div at bounding box center [584, 318] width 1169 height 636
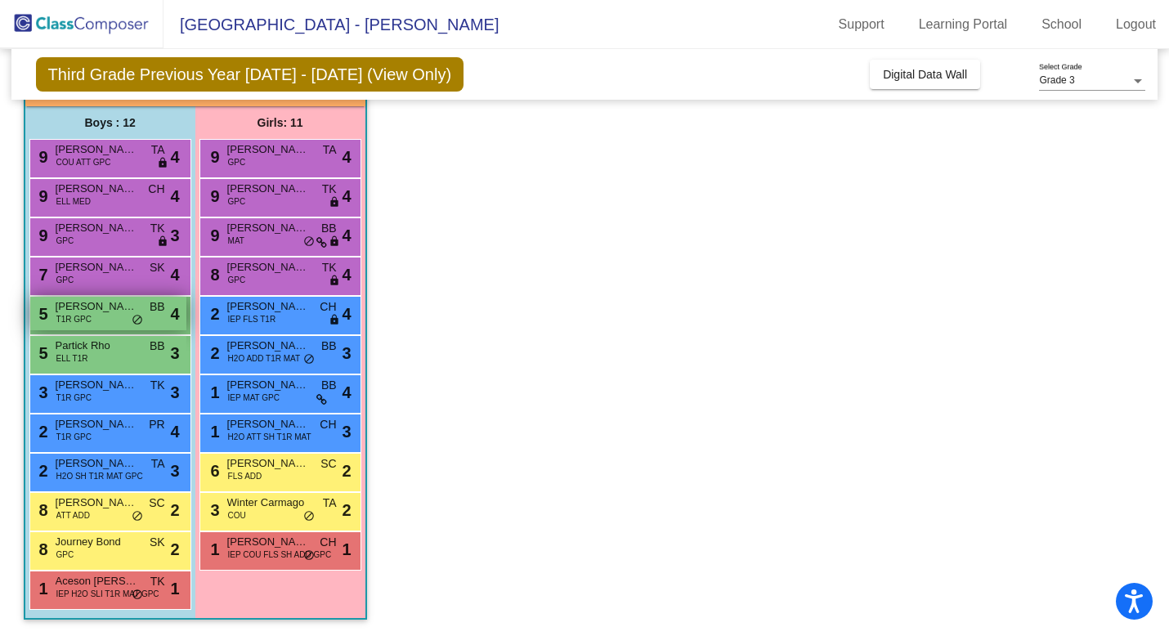
click at [88, 320] on span "T1R GPC" at bounding box center [73, 319] width 35 height 12
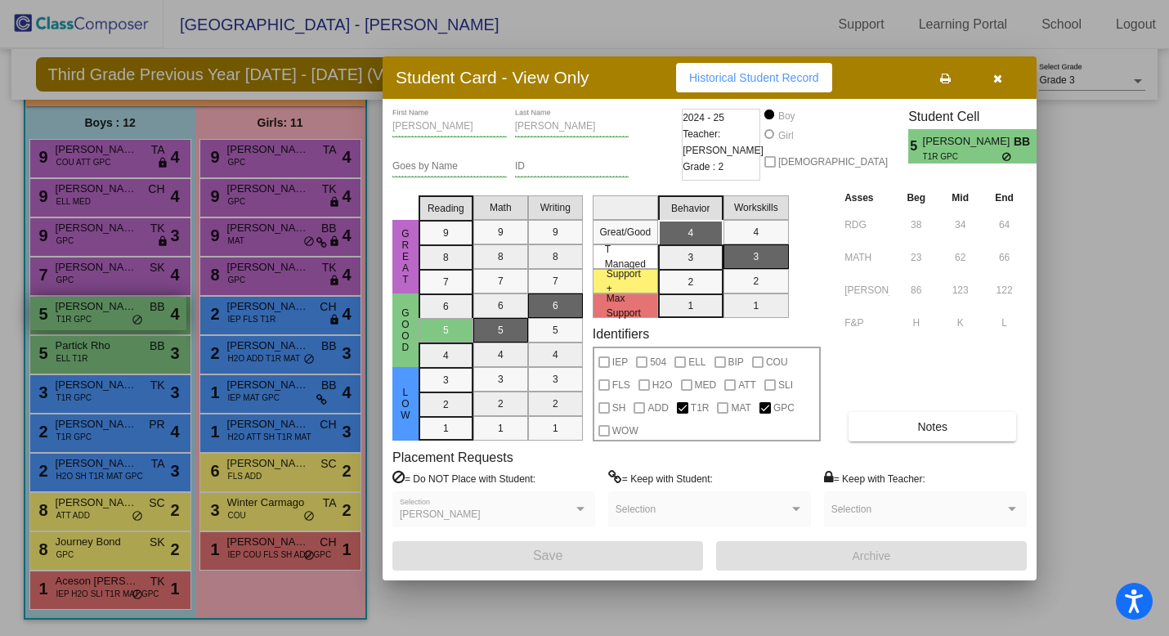
click at [88, 320] on div at bounding box center [584, 318] width 1169 height 636
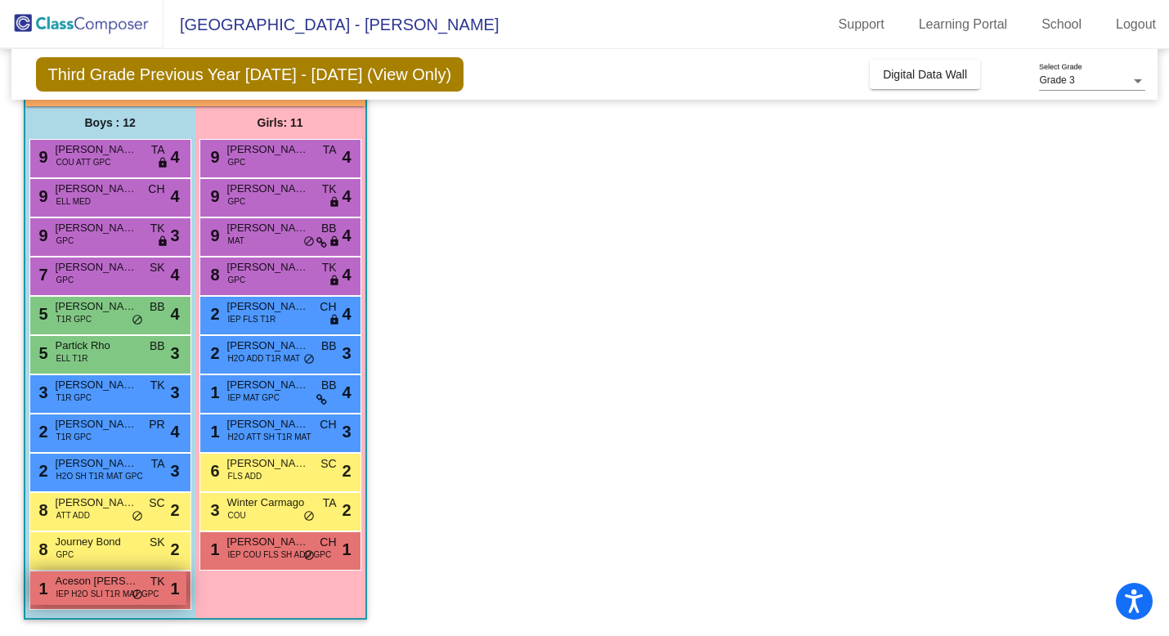
click at [101, 583] on span "Aceson [PERSON_NAME]" at bounding box center [97, 581] width 82 height 16
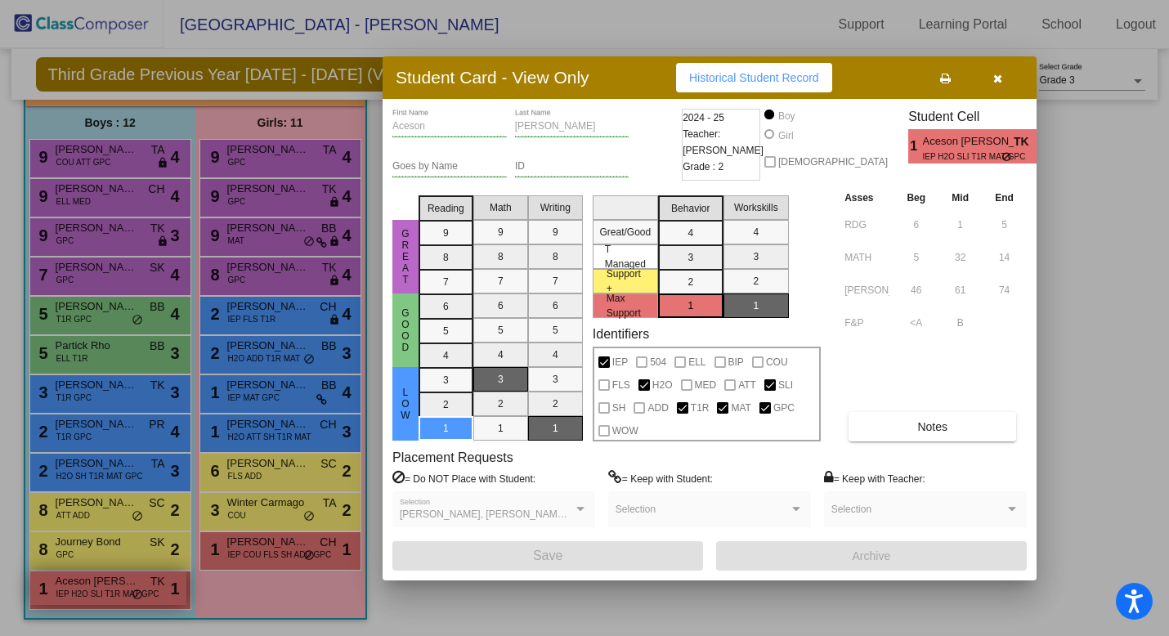
click at [101, 583] on div at bounding box center [584, 318] width 1169 height 636
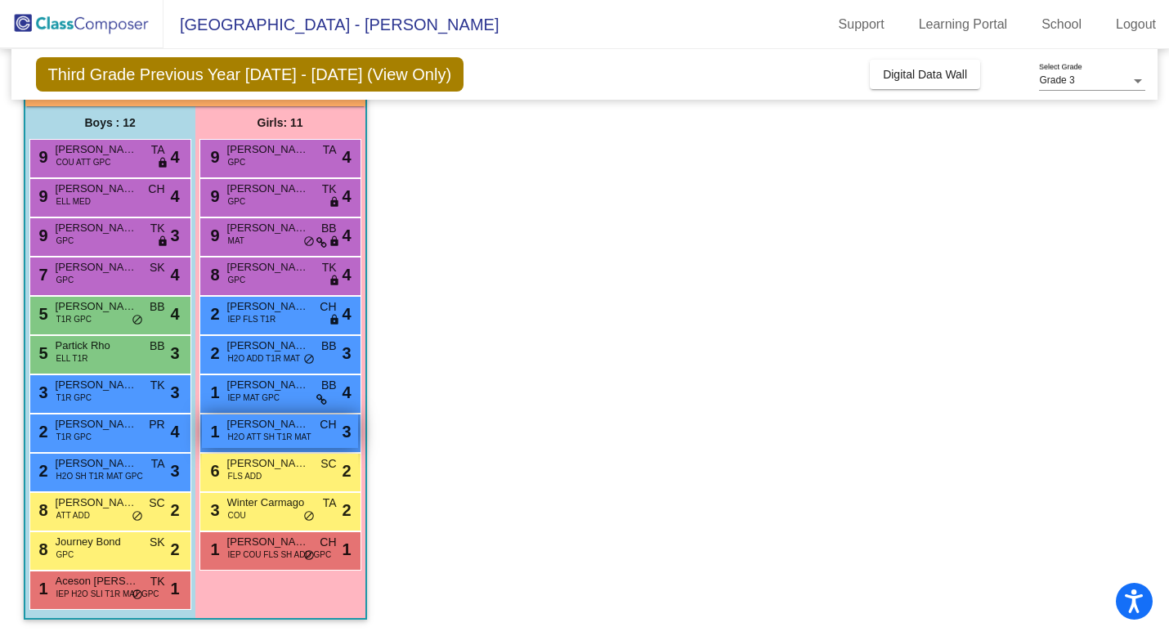
click at [267, 437] on span "H2O ATT SH T1R MAT" at bounding box center [269, 437] width 83 height 12
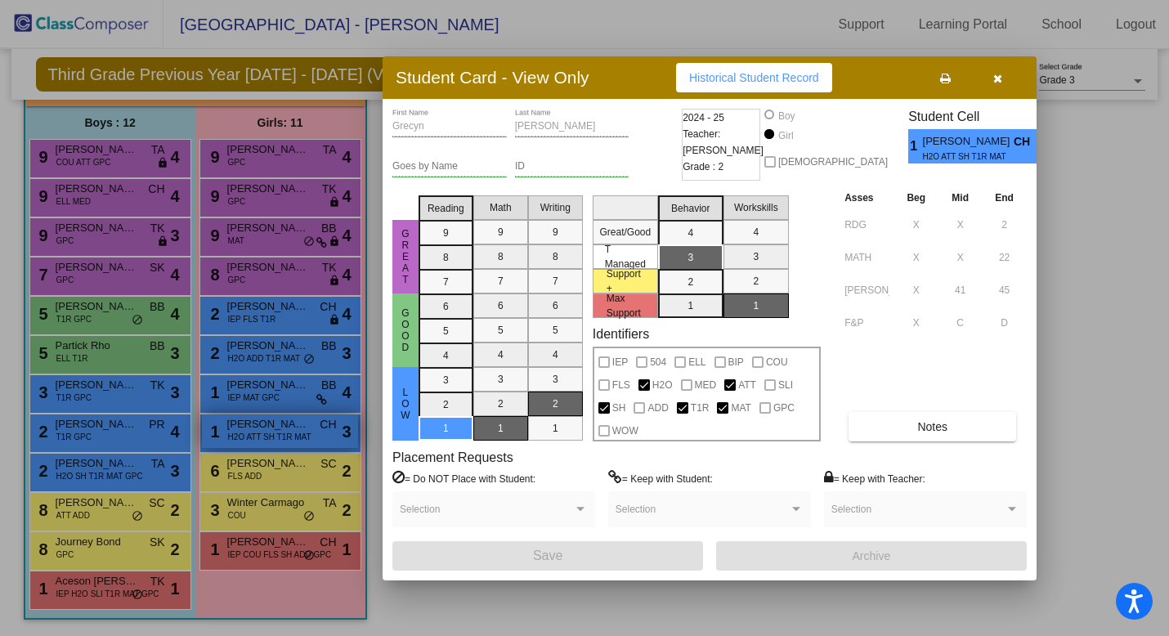
click at [267, 437] on div at bounding box center [584, 318] width 1169 height 636
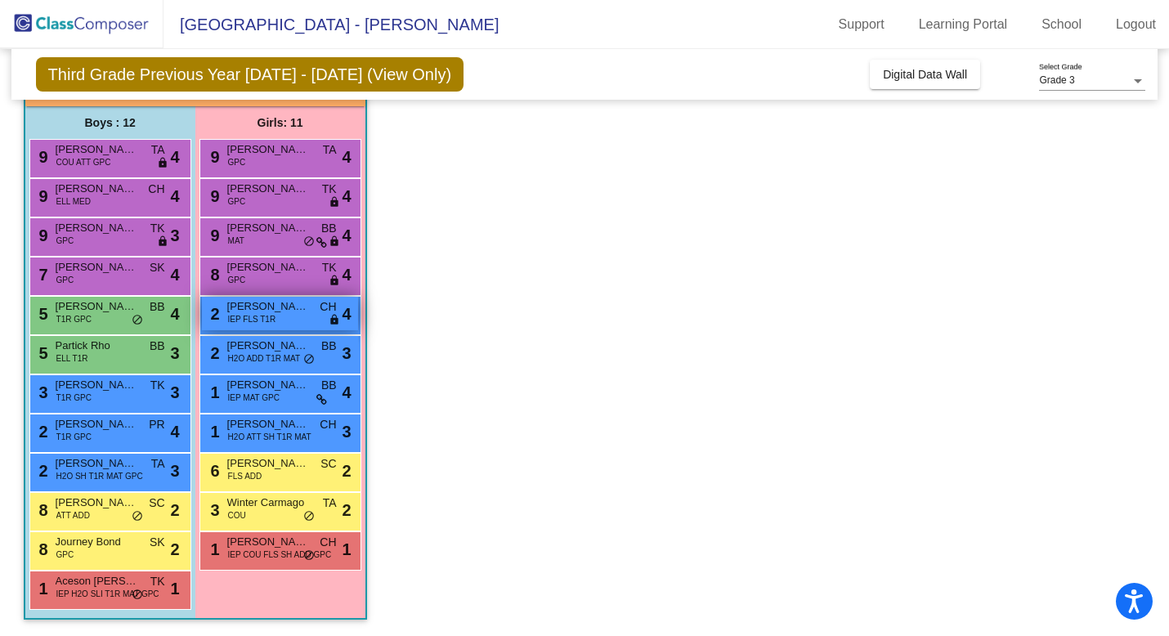
click at [280, 307] on span "[PERSON_NAME]" at bounding box center [268, 306] width 82 height 16
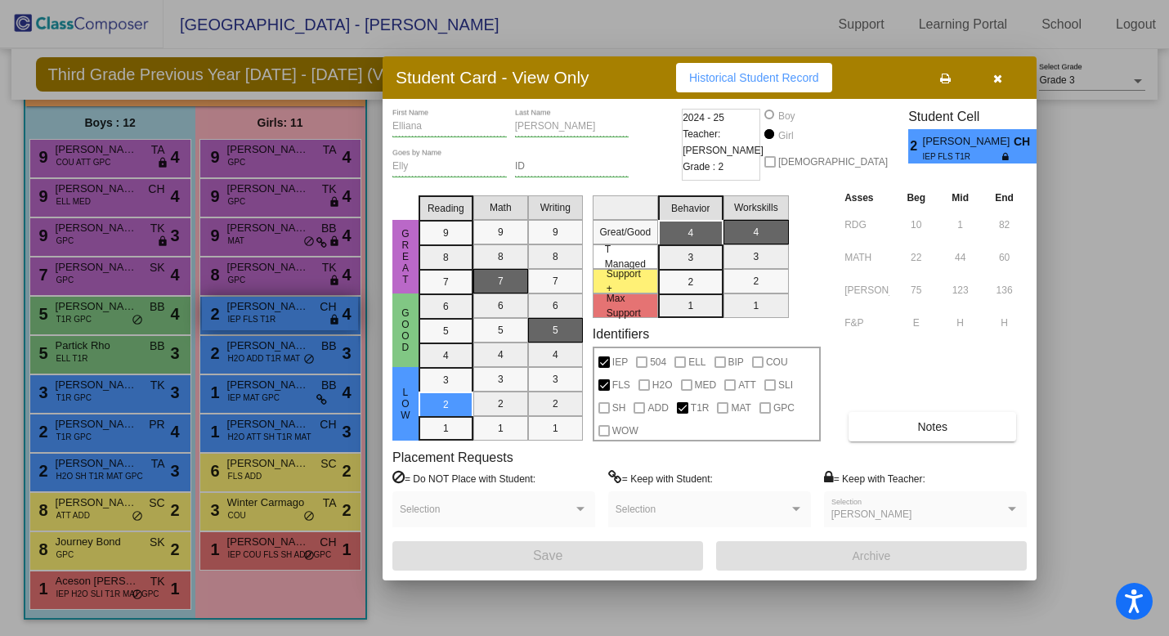
click at [280, 307] on div at bounding box center [584, 318] width 1169 height 636
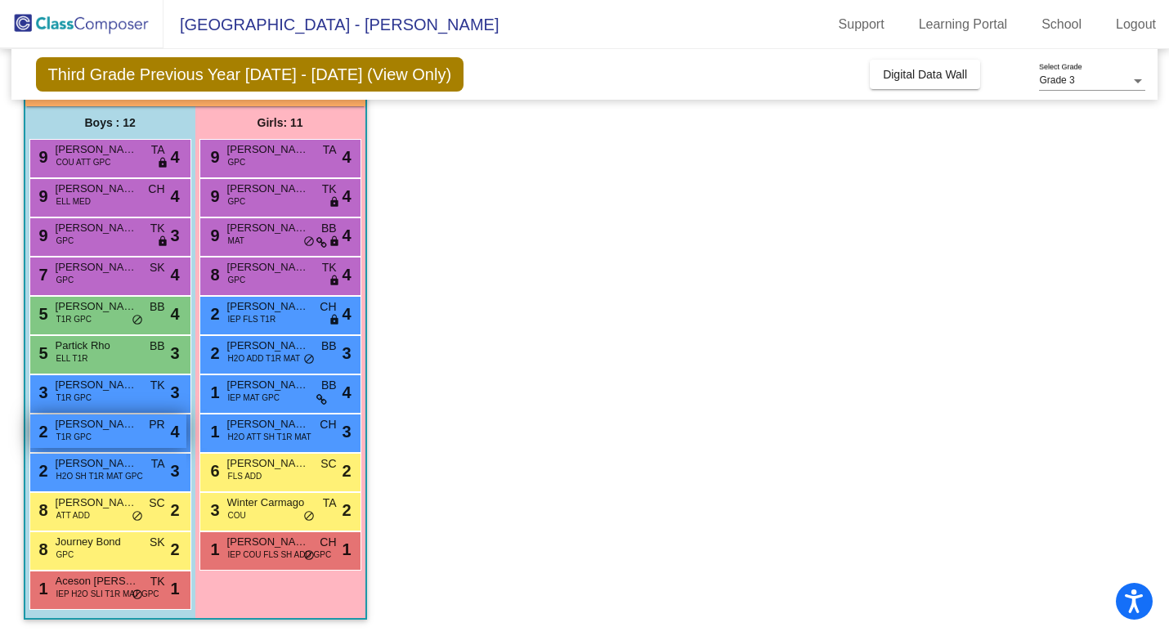
click at [87, 436] on span "T1R GPC" at bounding box center [73, 437] width 35 height 12
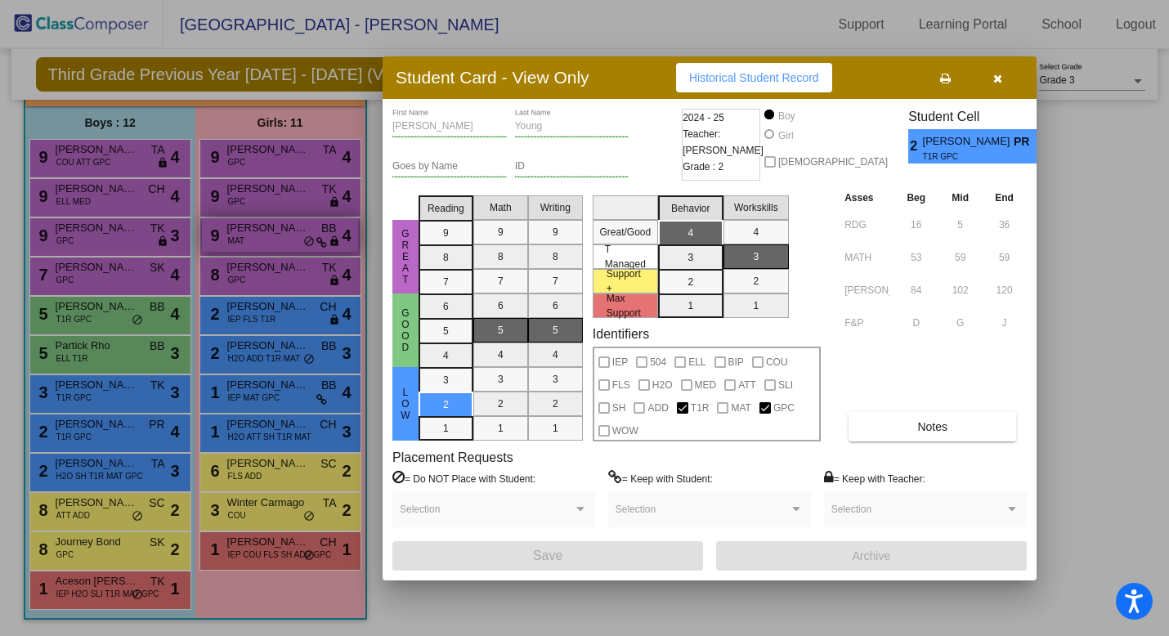
click at [210, 231] on div at bounding box center [584, 318] width 1169 height 636
